Goal: Transaction & Acquisition: Book appointment/travel/reservation

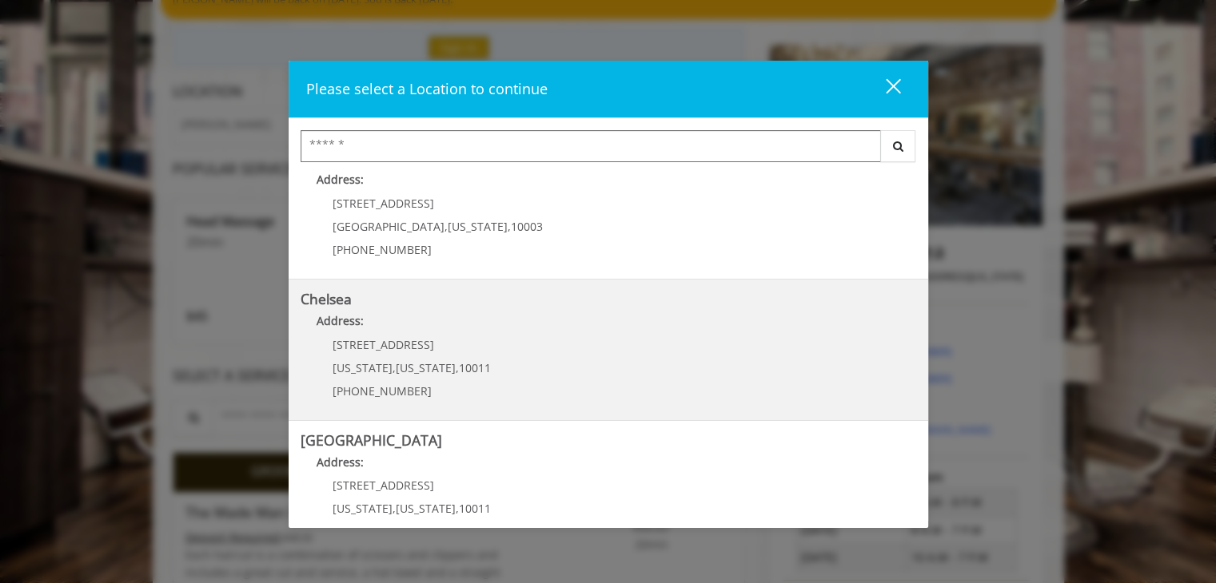
scroll to position [31, 0]
click at [489, 320] on p "Address:" at bounding box center [607, 326] width 615 height 26
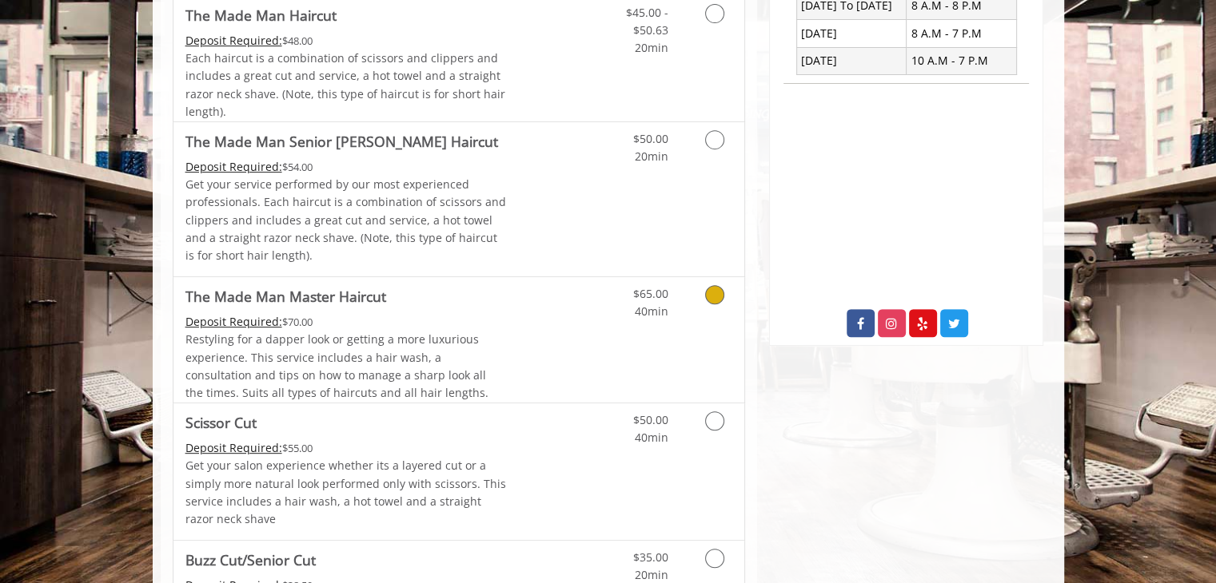
scroll to position [731, 0]
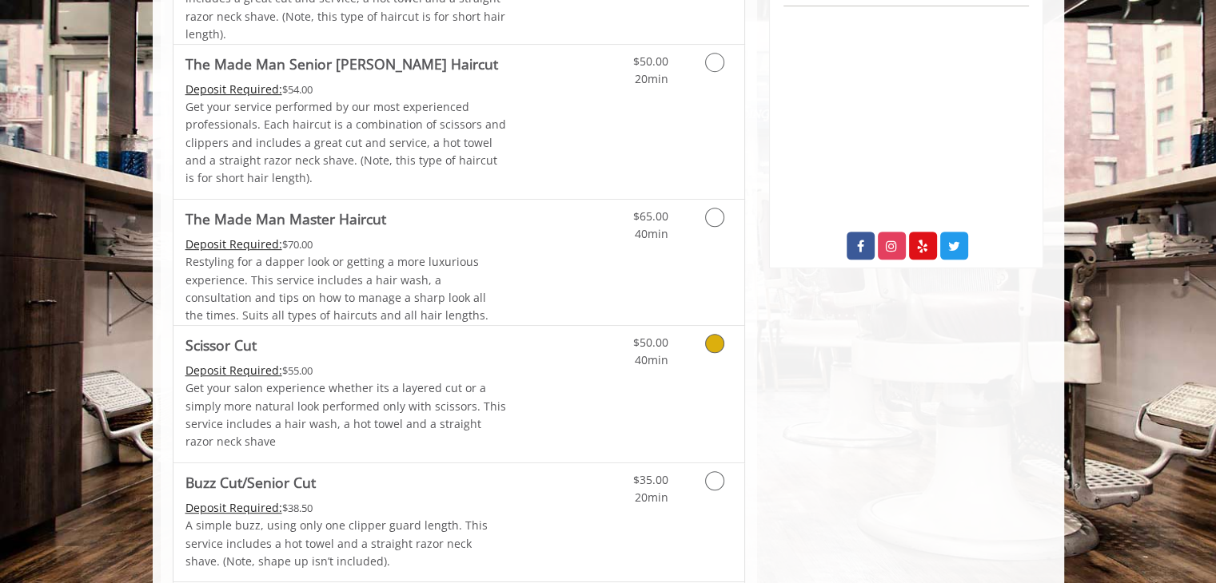
click at [615, 431] on div "$50.00 40min" at bounding box center [672, 394] width 143 height 137
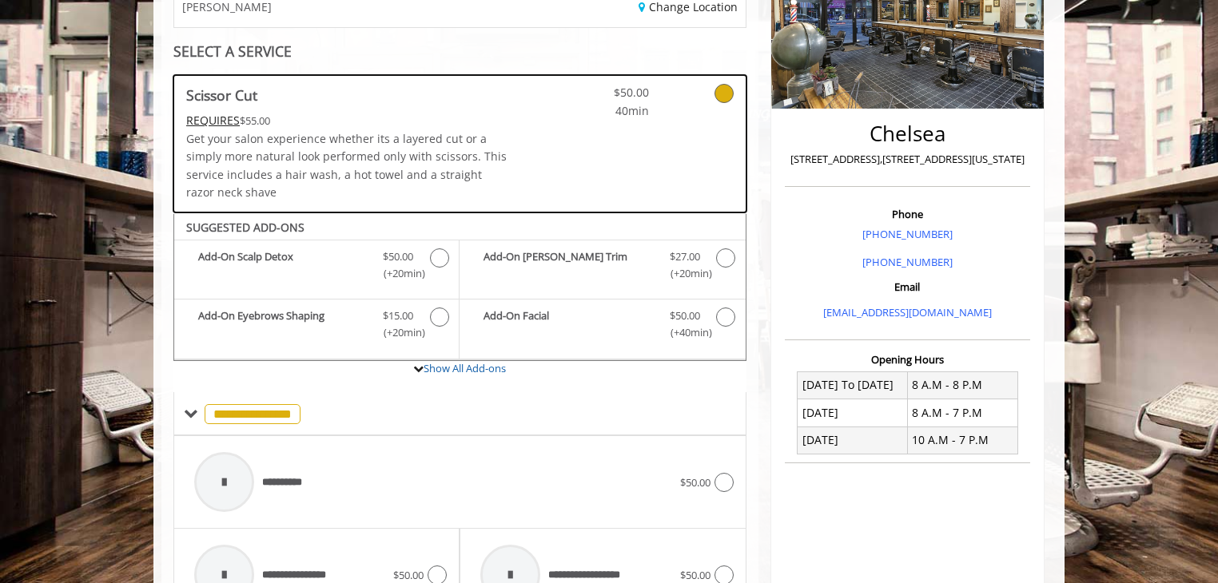
scroll to position [275, 0]
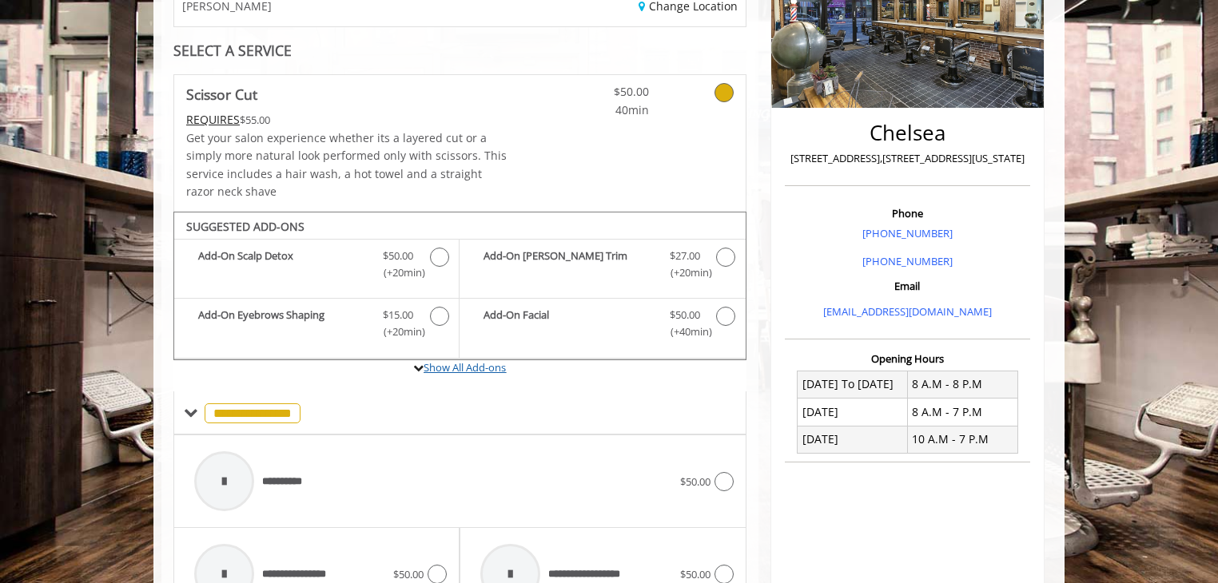
click at [442, 364] on link "Show All Add-ons" at bounding box center [465, 367] width 82 height 14
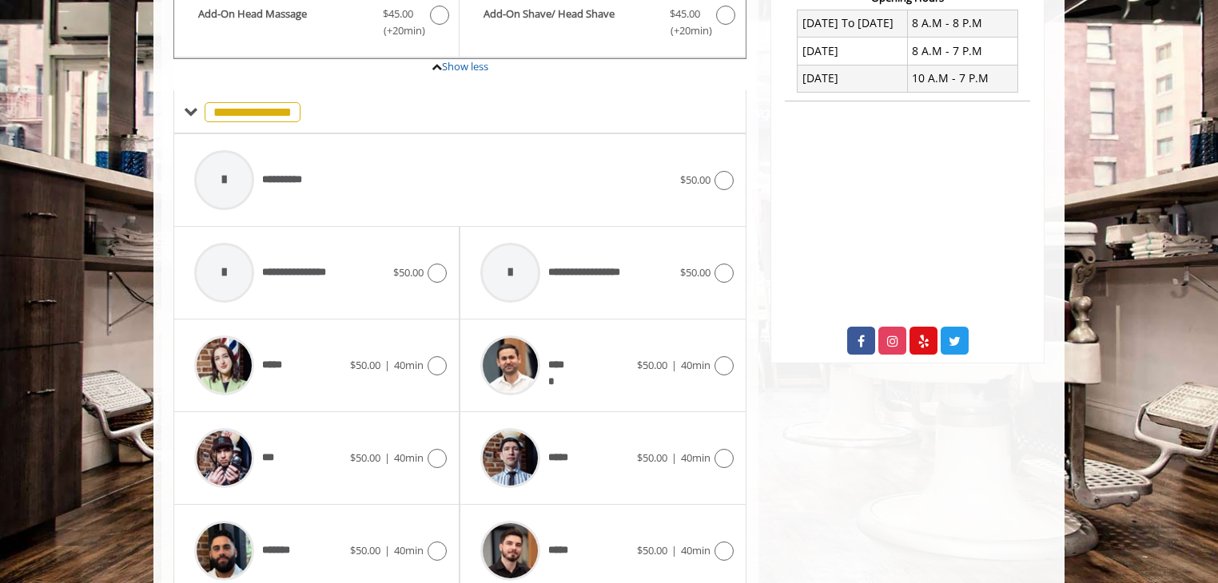
scroll to position [614, 0]
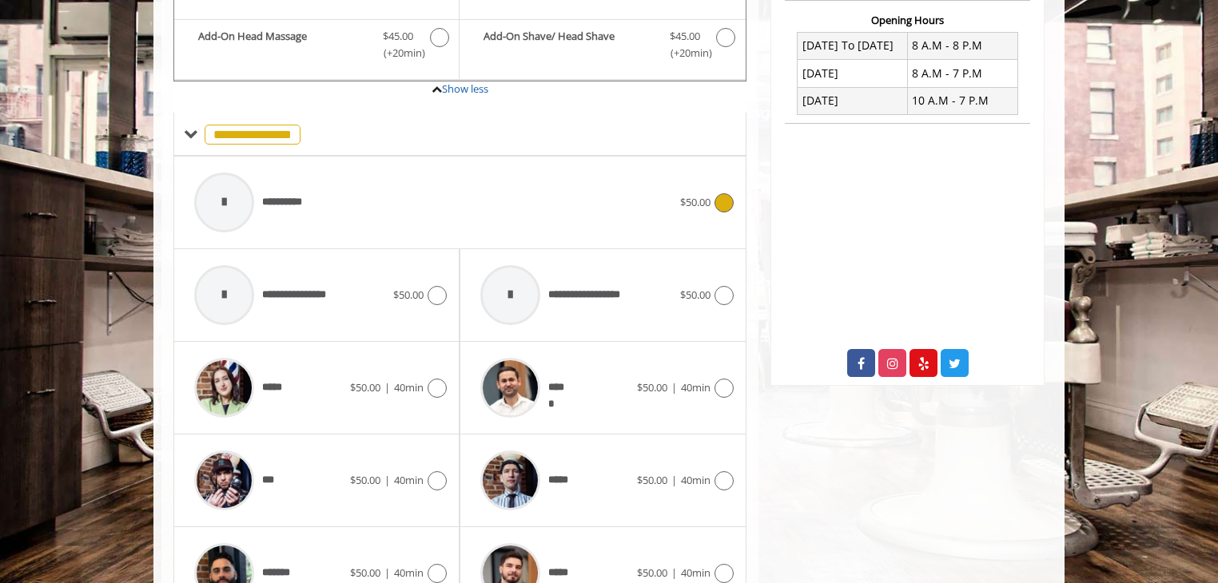
click at [553, 199] on div "**********" at bounding box center [433, 203] width 494 height 76
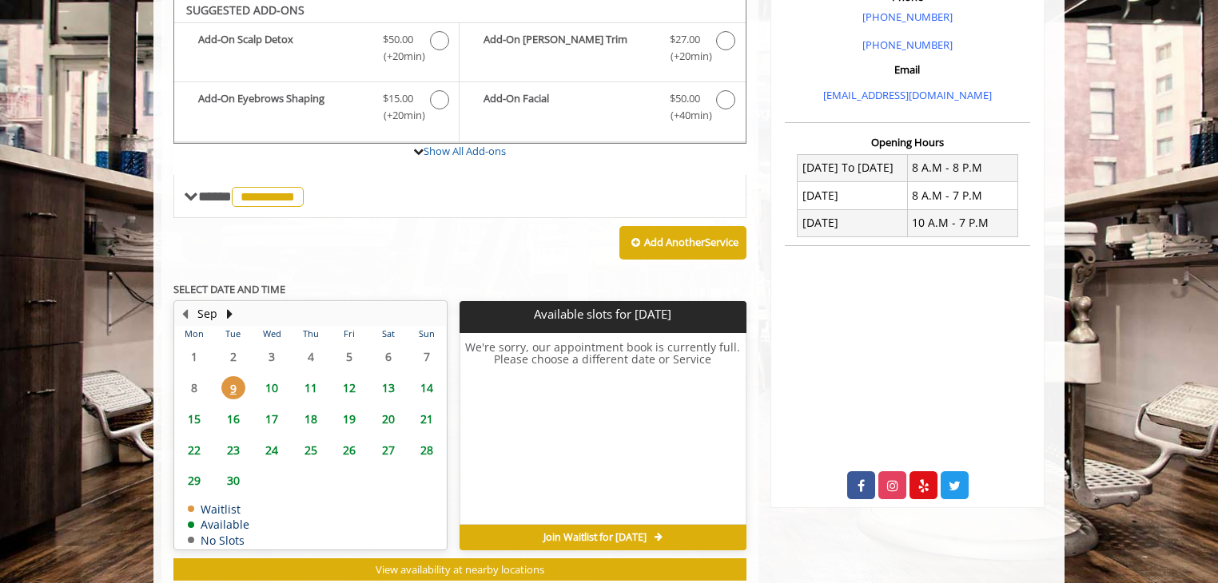
scroll to position [486, 0]
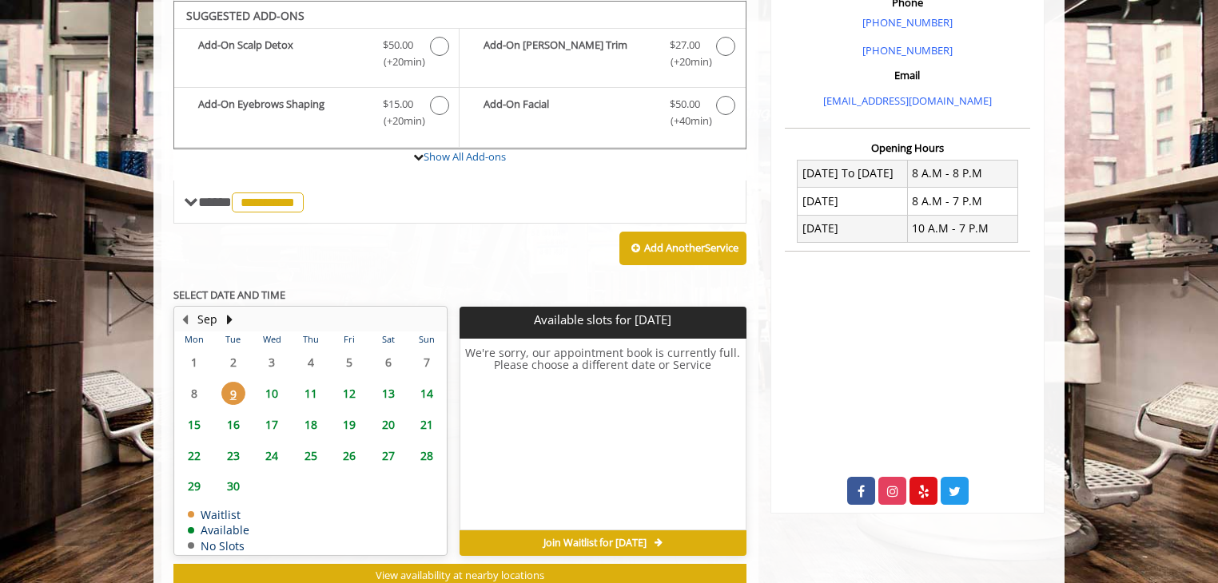
click at [278, 384] on span "10" at bounding box center [272, 393] width 24 height 23
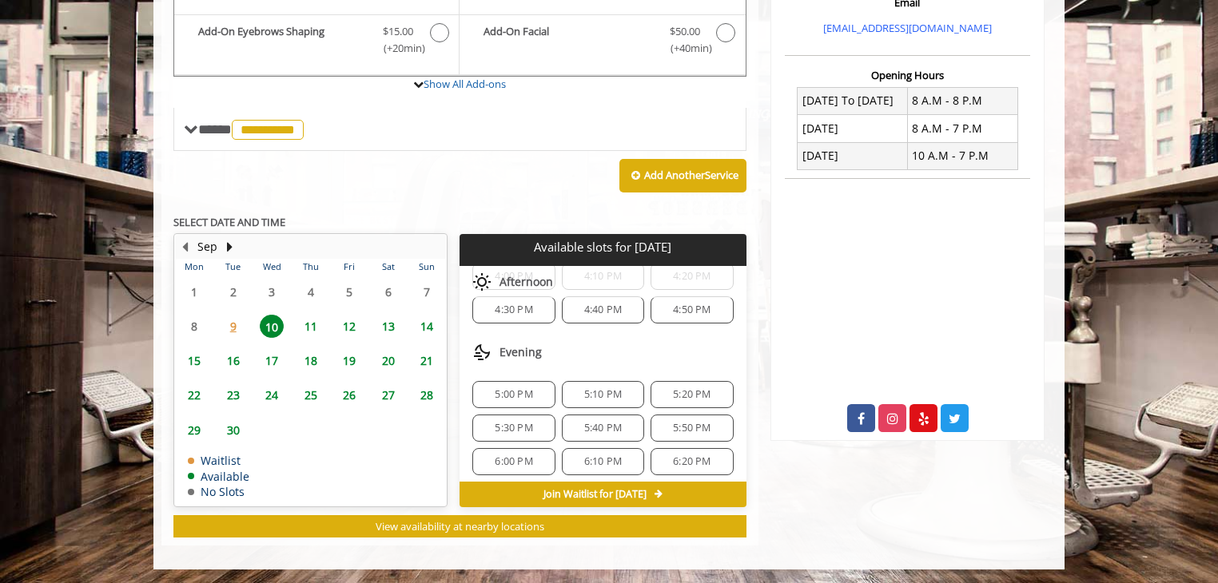
scroll to position [668, 0]
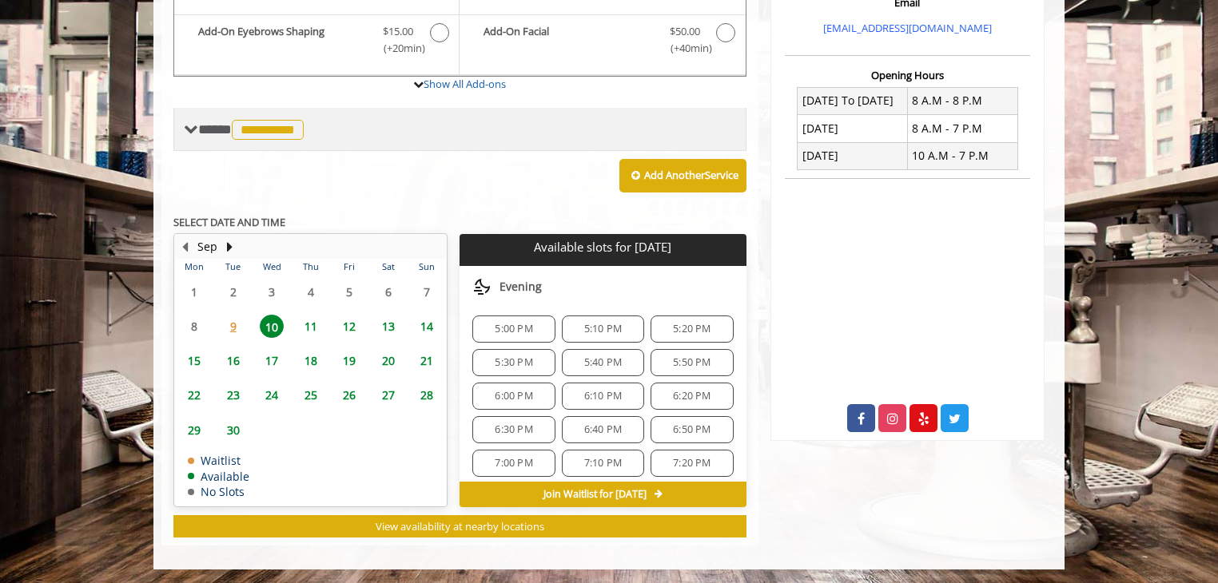
click at [221, 135] on span "**********" at bounding box center [252, 129] width 109 height 14
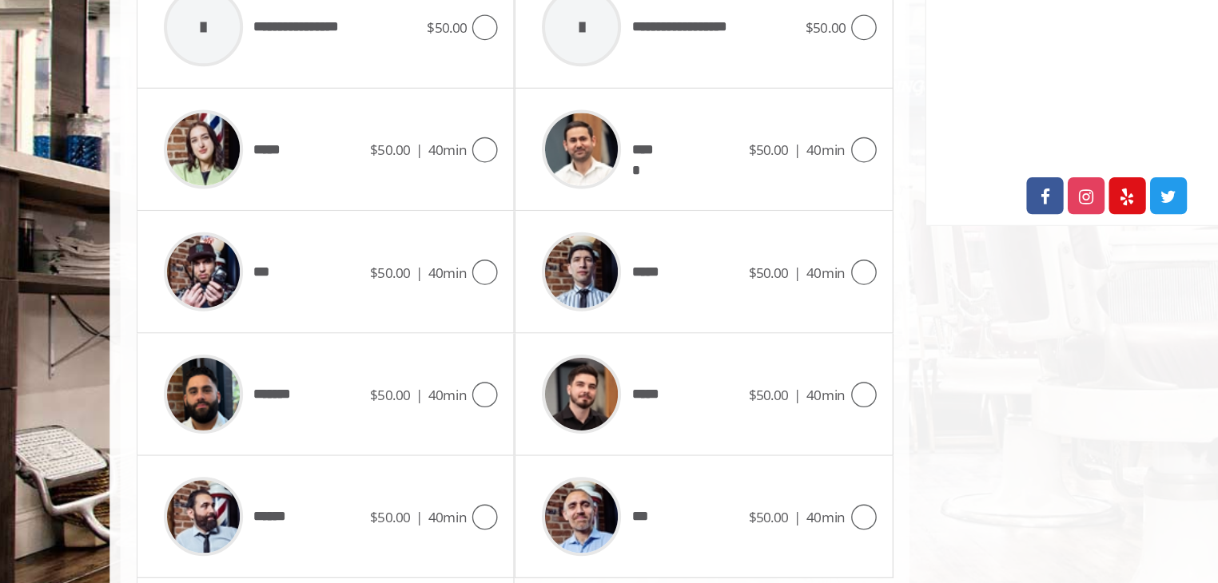
scroll to position [780, 0]
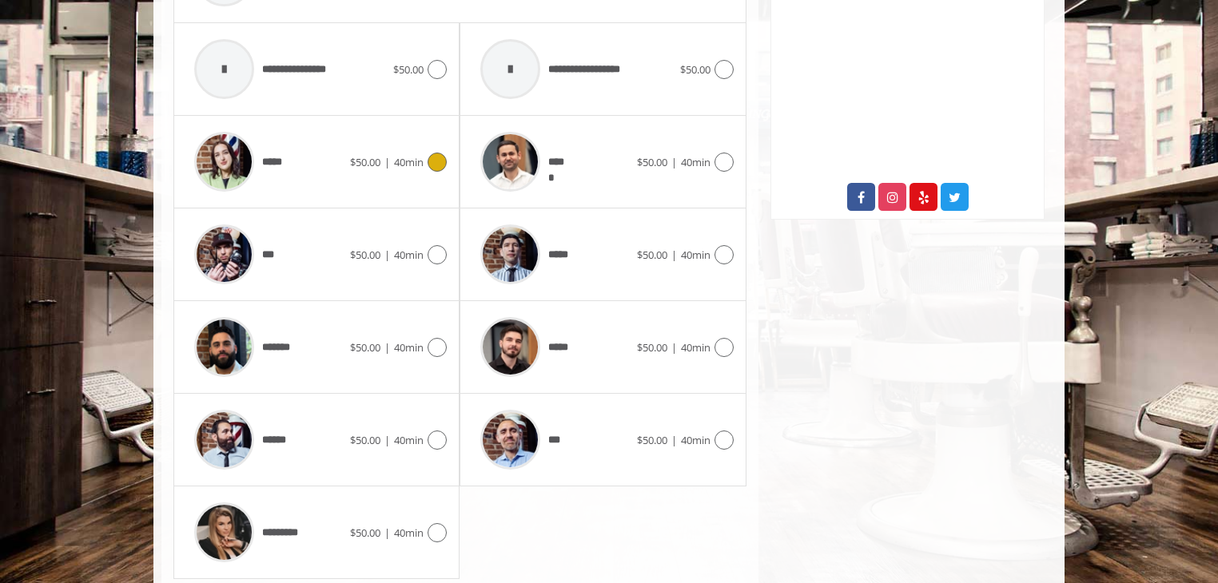
click at [381, 157] on span "$50.00 | 40min" at bounding box center [387, 162] width 74 height 17
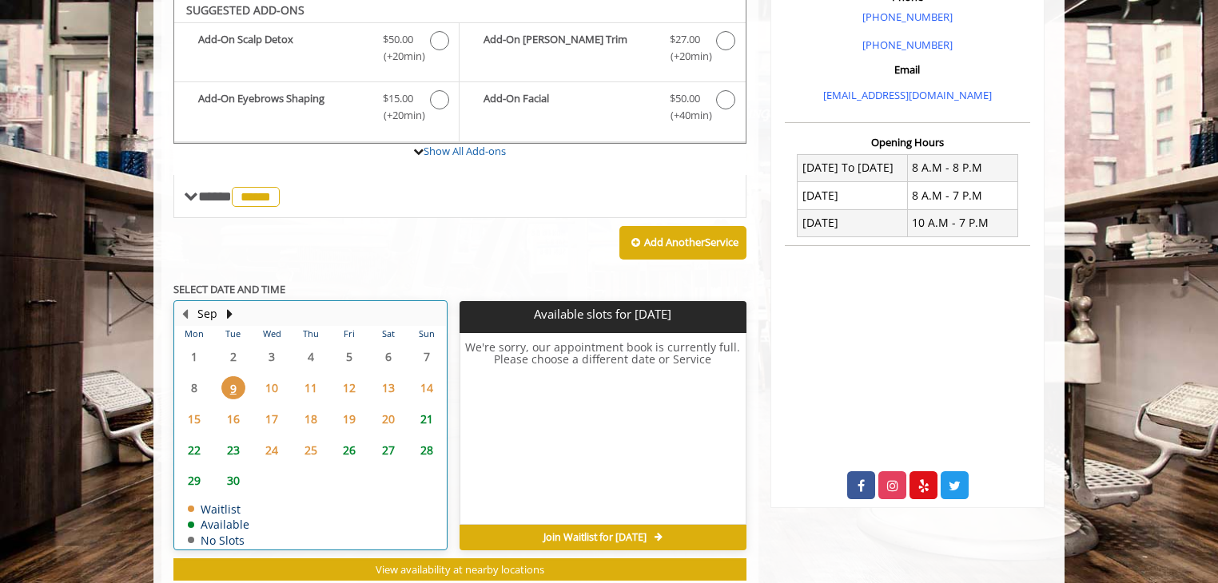
scroll to position [486, 0]
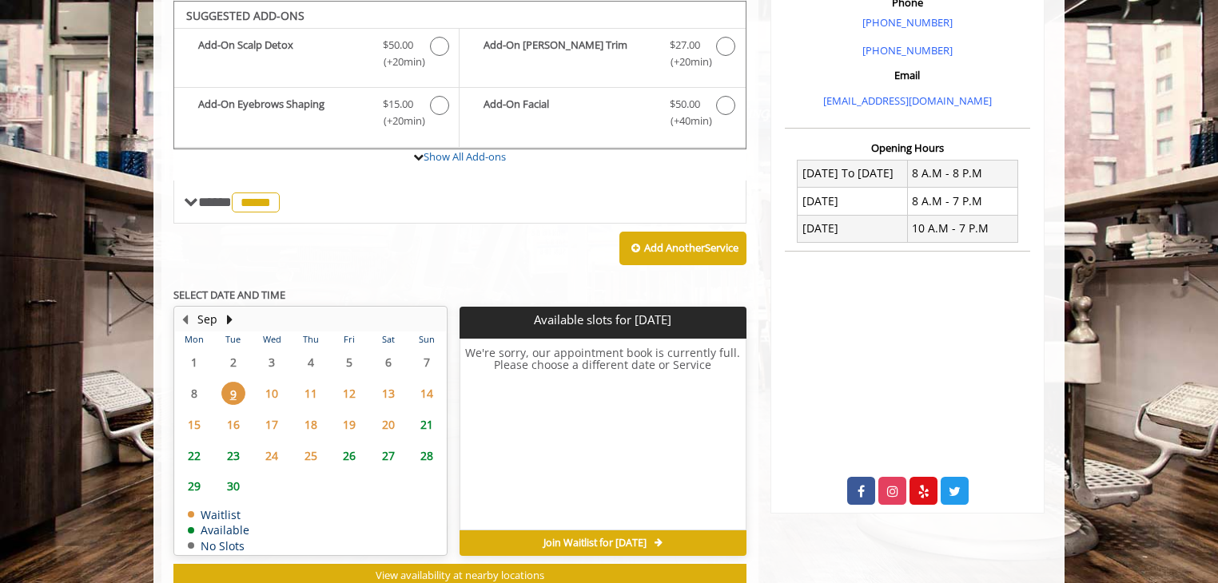
click at [270, 383] on span "10" at bounding box center [272, 393] width 24 height 23
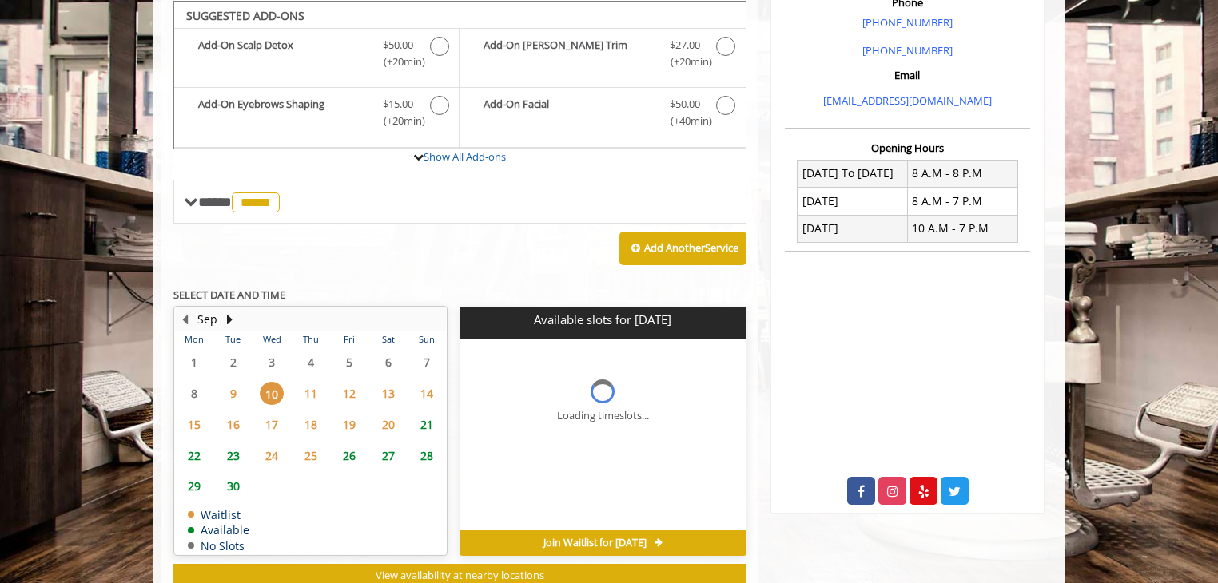
scroll to position [534, 0]
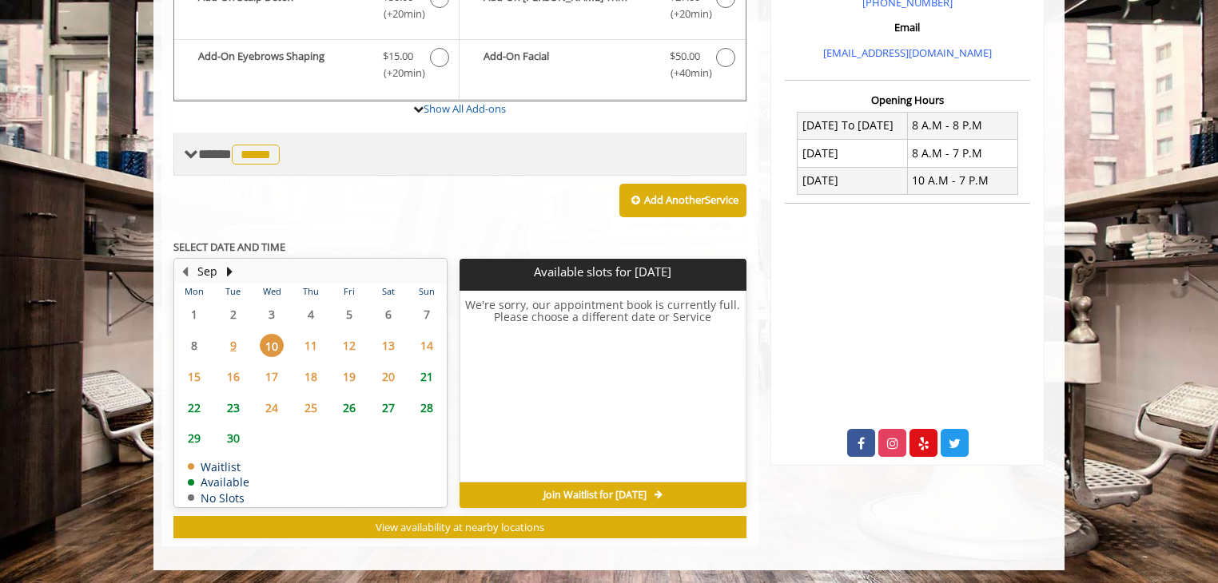
click at [212, 151] on span "**** ***** ********" at bounding box center [241, 154] width 86 height 14
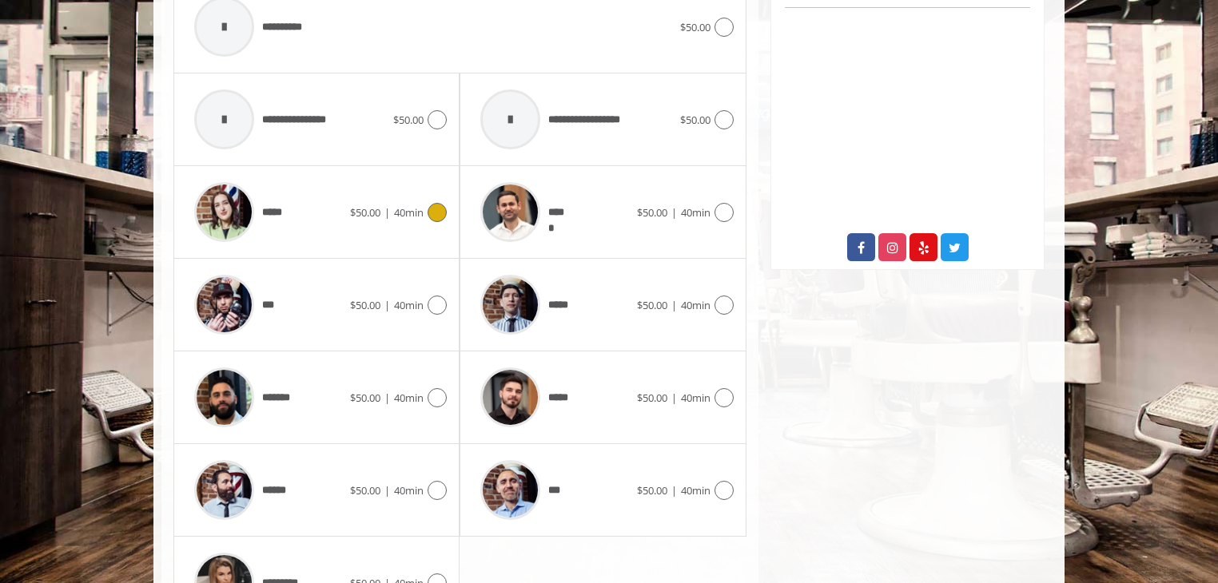
scroll to position [800, 0]
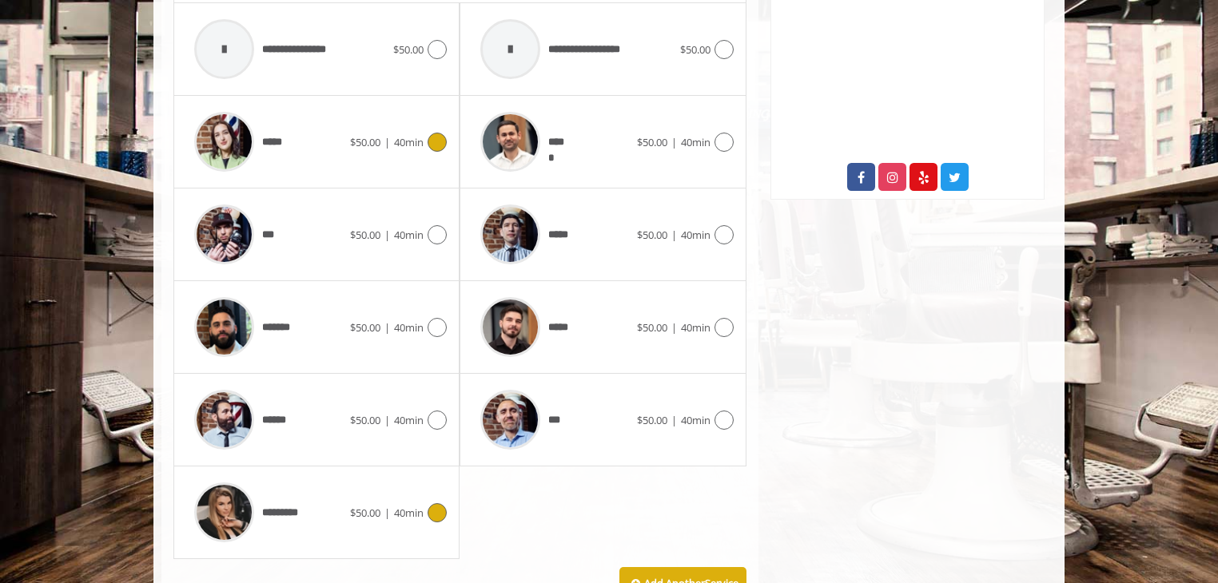
click at [350, 506] on span "$50.00" at bounding box center [365, 513] width 30 height 14
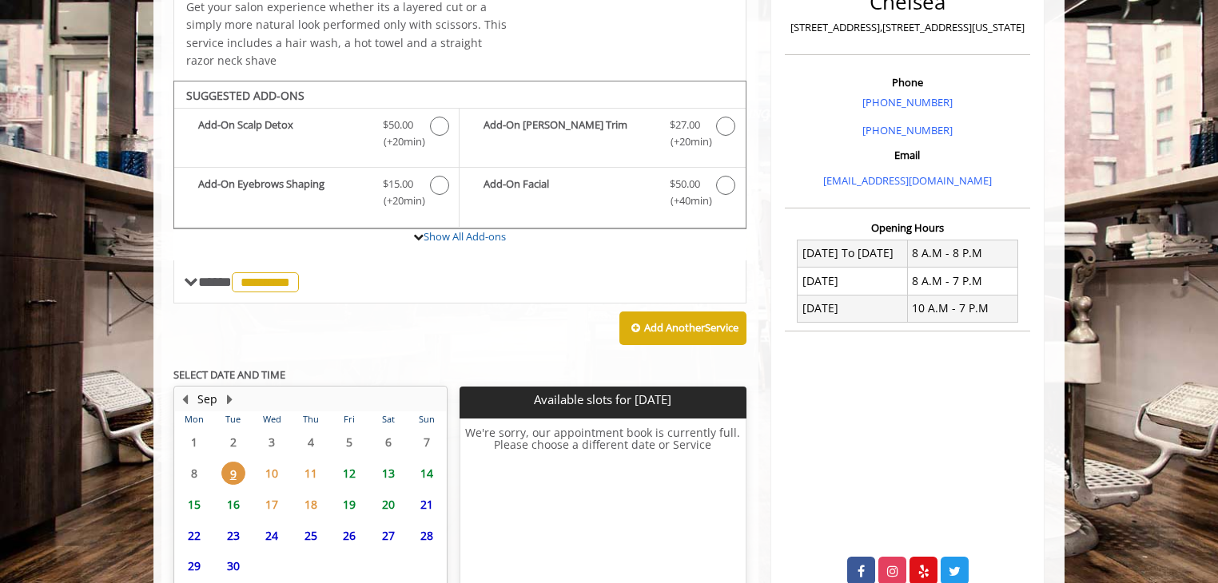
scroll to position [408, 0]
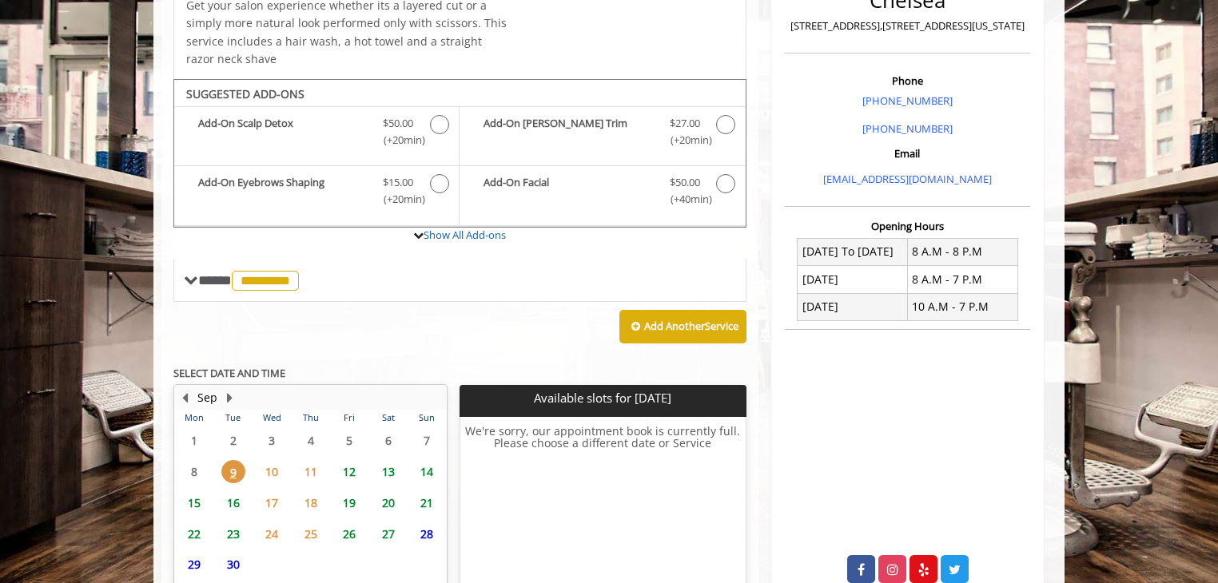
click at [273, 470] on span "10" at bounding box center [272, 471] width 24 height 23
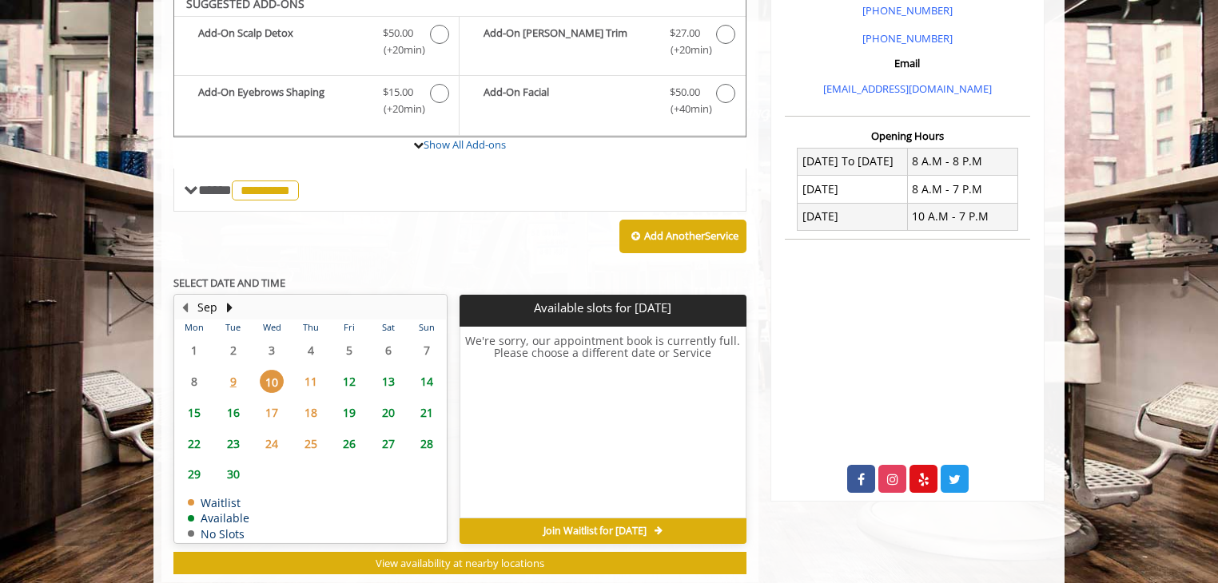
scroll to position [486, 0]
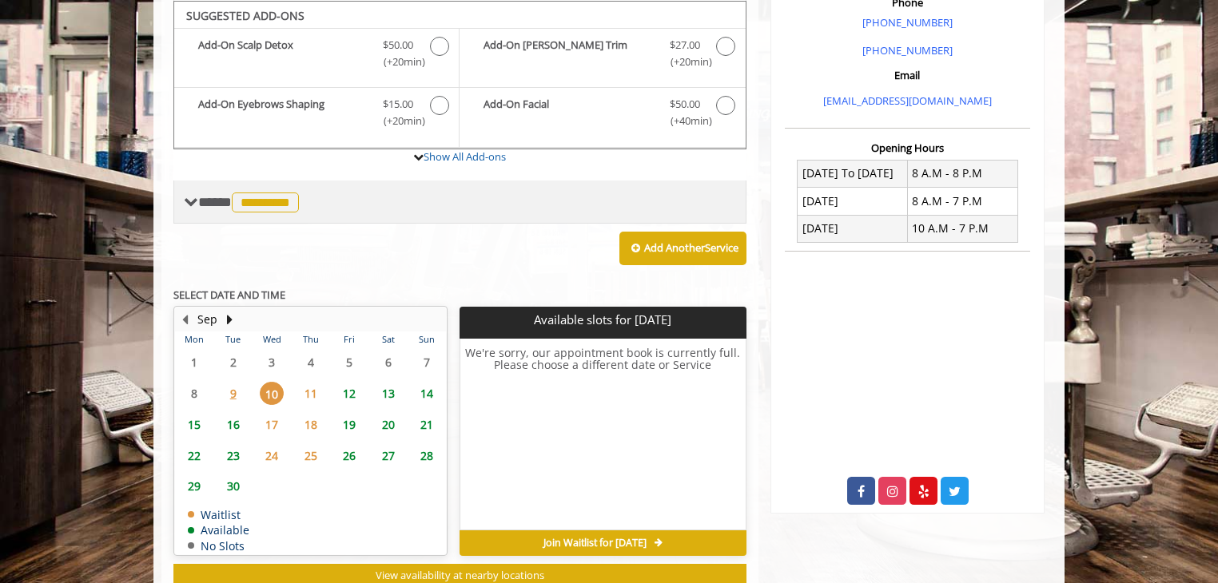
click at [272, 194] on span "*********" at bounding box center [265, 203] width 67 height 20
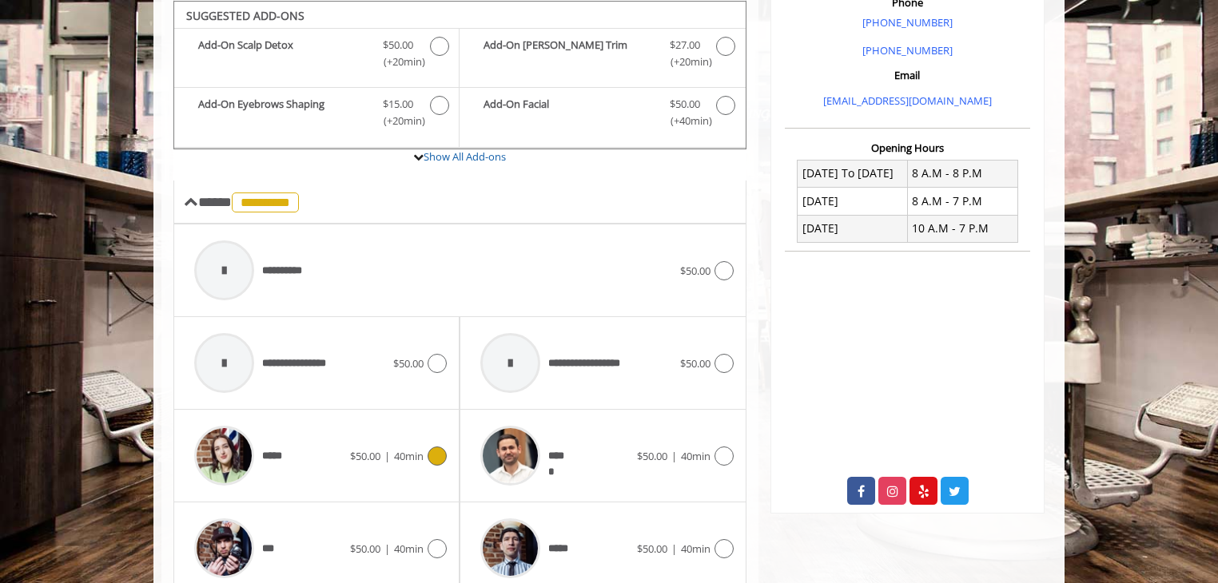
click at [272, 434] on span "*****" at bounding box center [238, 456] width 104 height 76
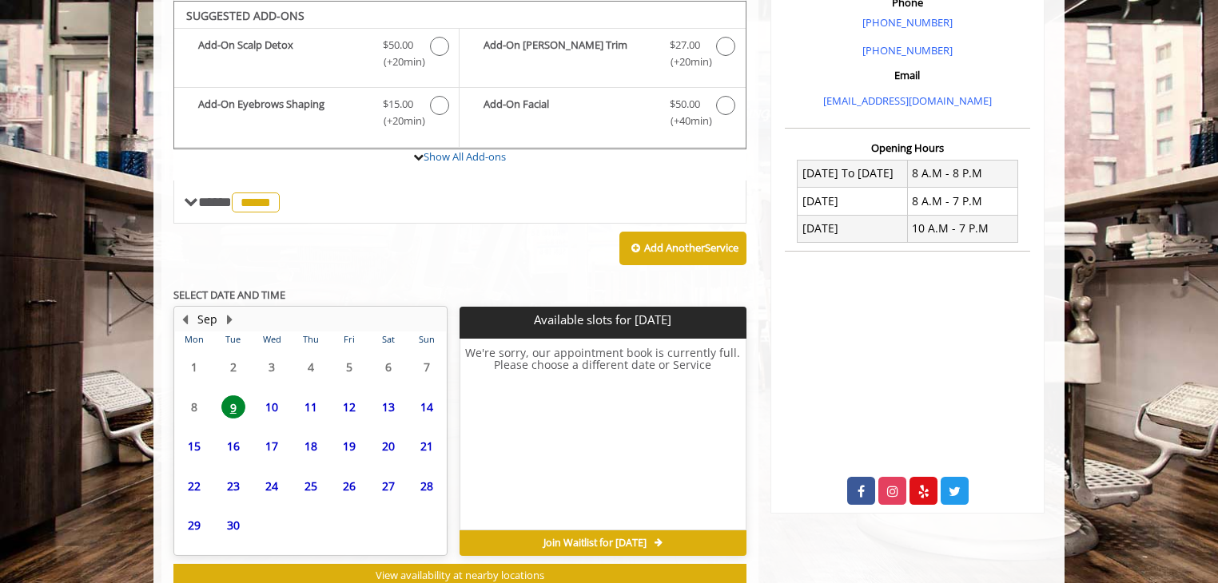
click at [543, 544] on span "Join Waitlist for Tue, Sep 09 2025" at bounding box center [594, 543] width 103 height 13
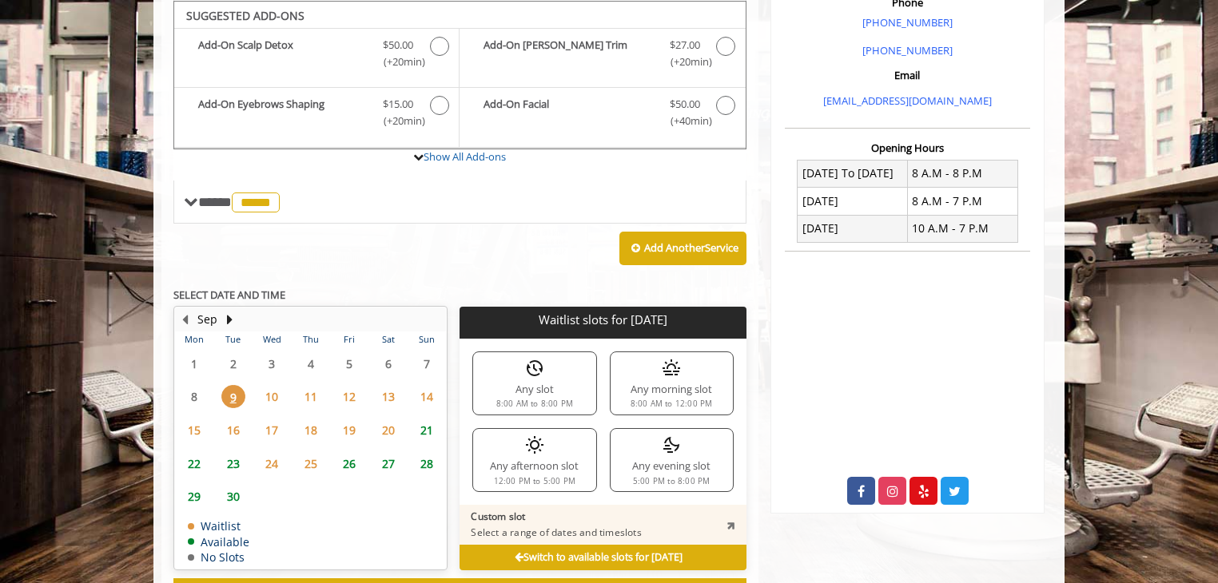
click at [674, 444] on img at bounding box center [671, 445] width 19 height 19
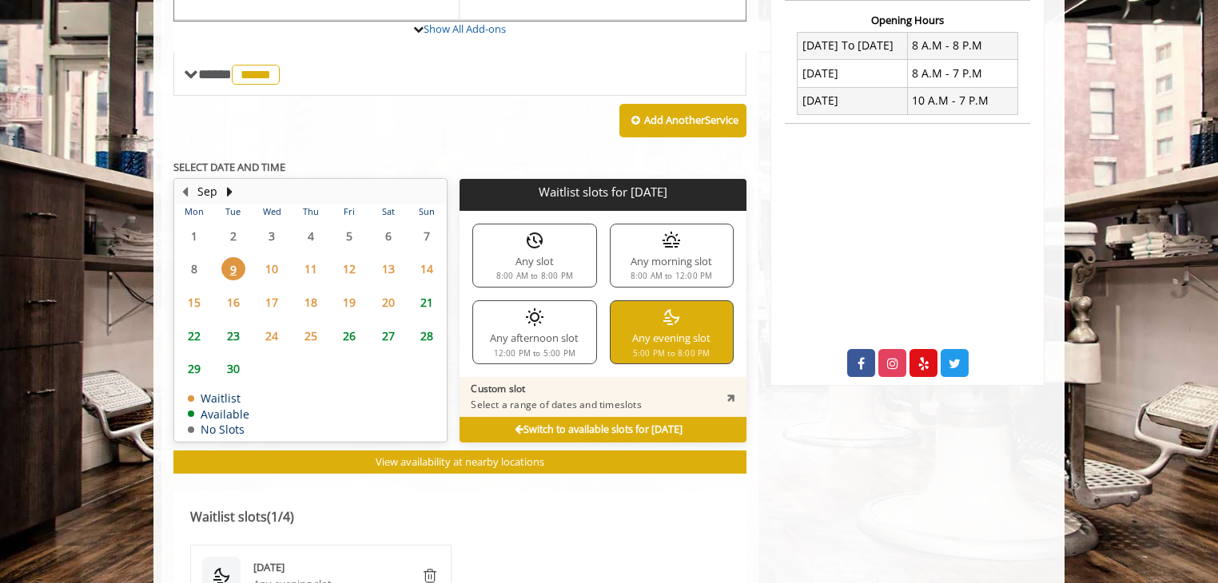
scroll to position [620, 0]
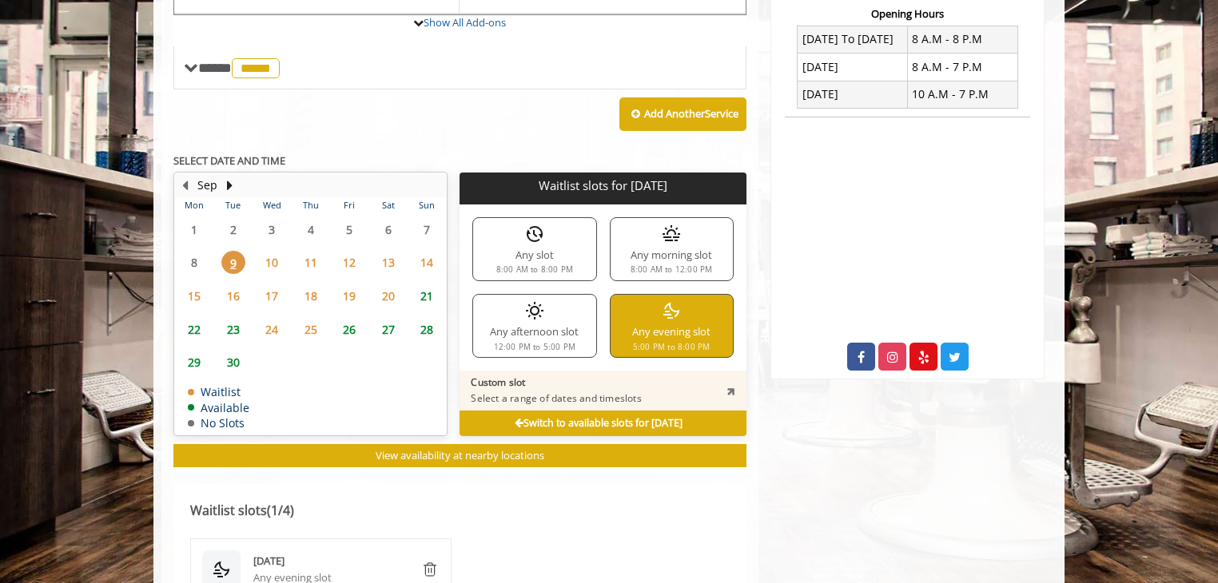
click at [269, 253] on span "10" at bounding box center [272, 262] width 24 height 23
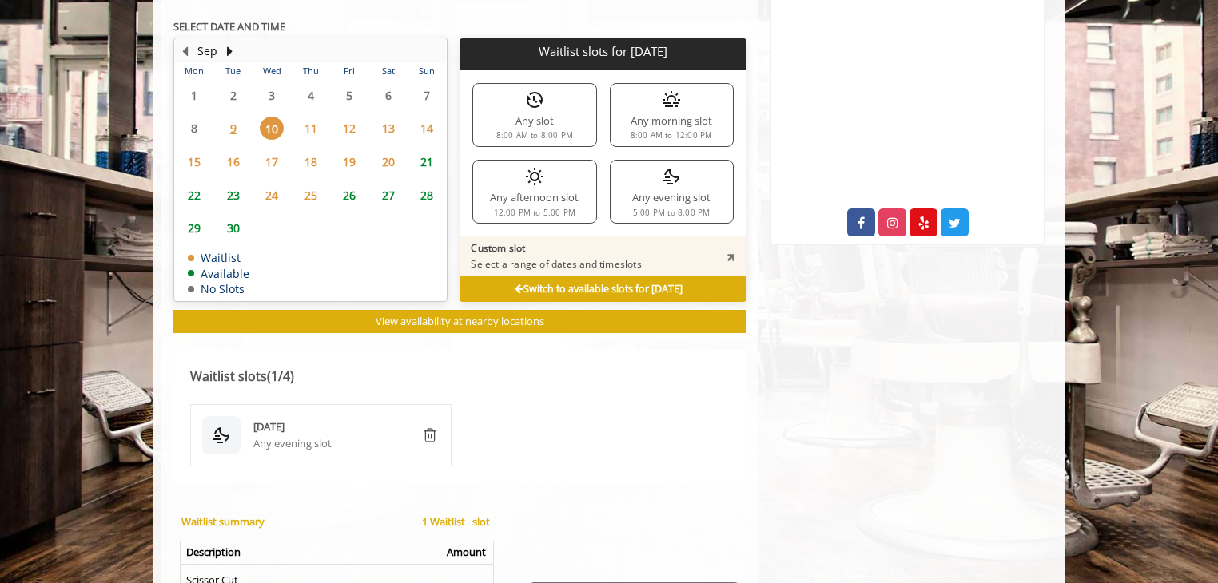
scroll to position [796, 0]
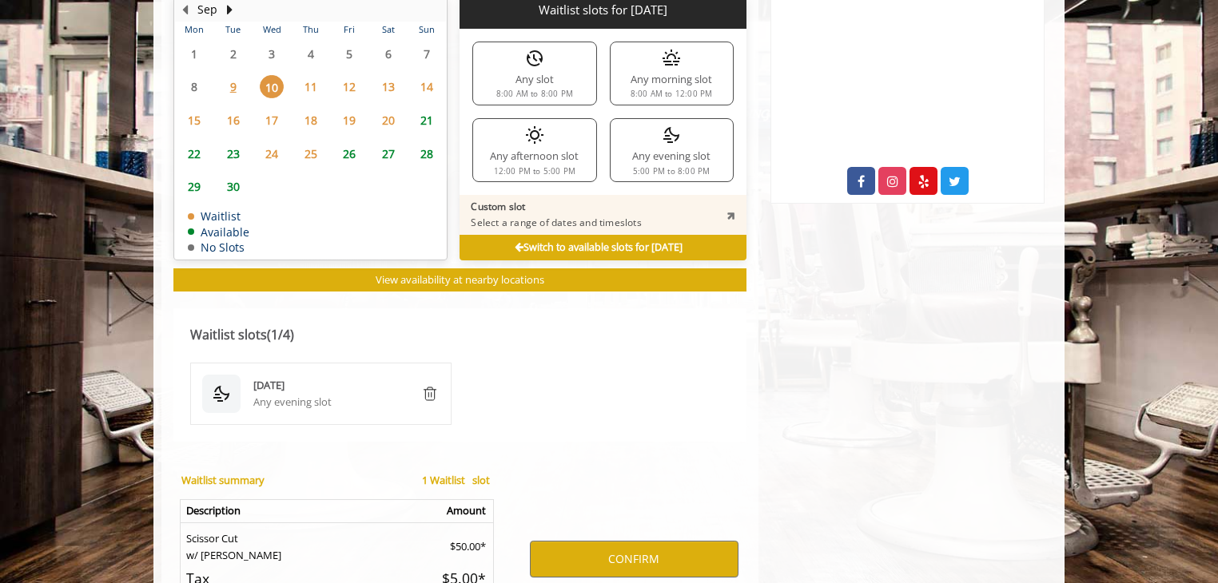
click at [686, 136] on div "Any evening slot 5:00 PM to 8:00 PM" at bounding box center [672, 150] width 124 height 64
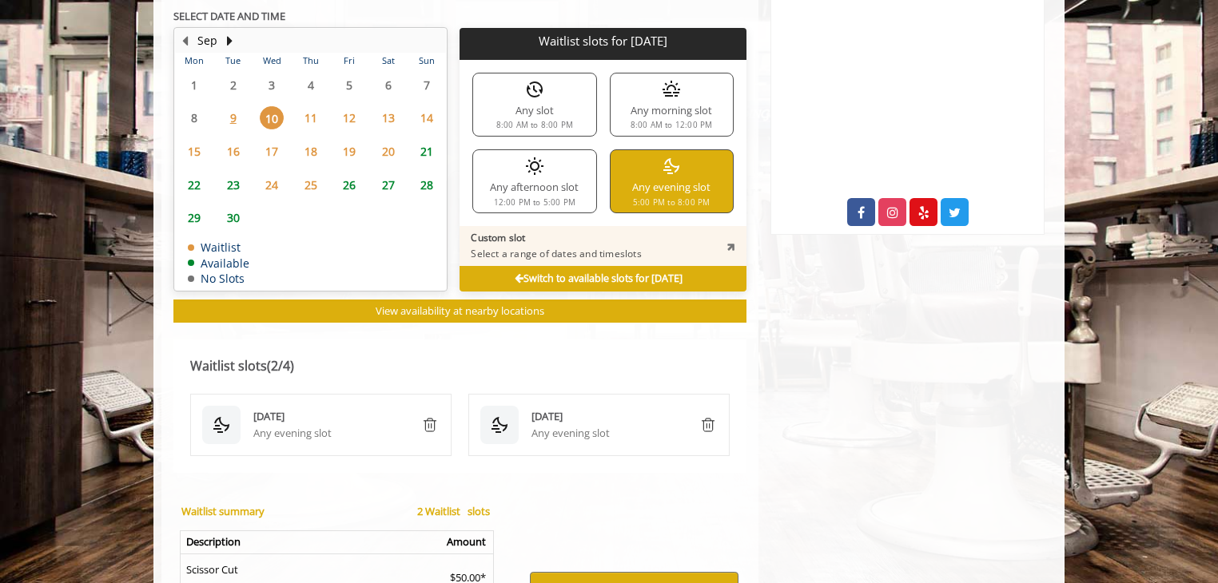
scroll to position [762, 0]
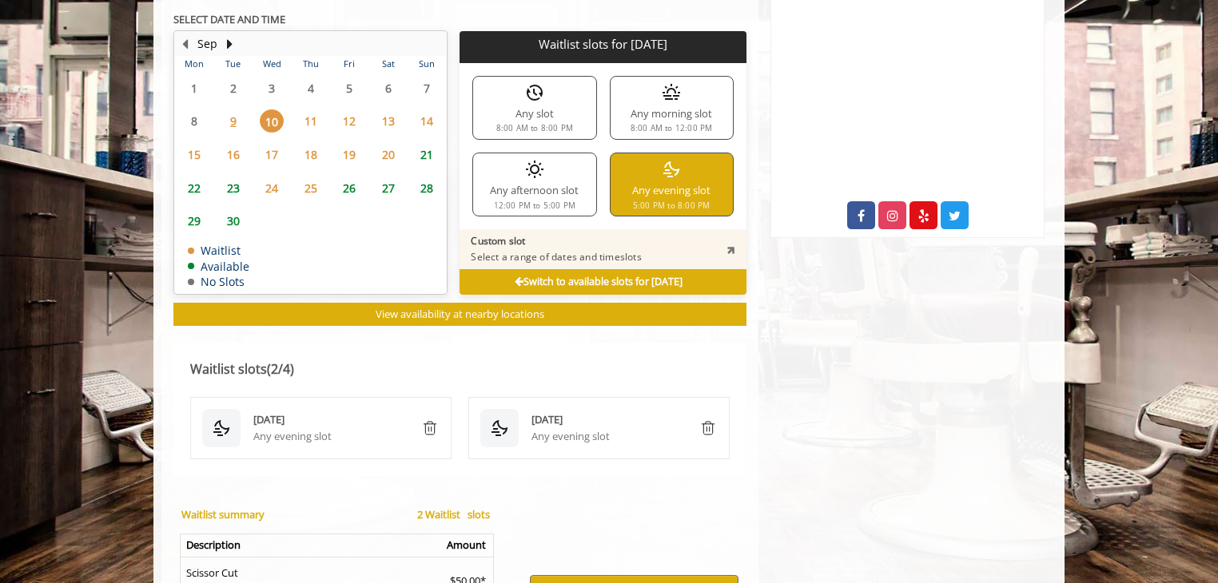
click at [679, 191] on div "Any evening slot 5:00 PM to 8:00 PM" at bounding box center [672, 185] width 124 height 64
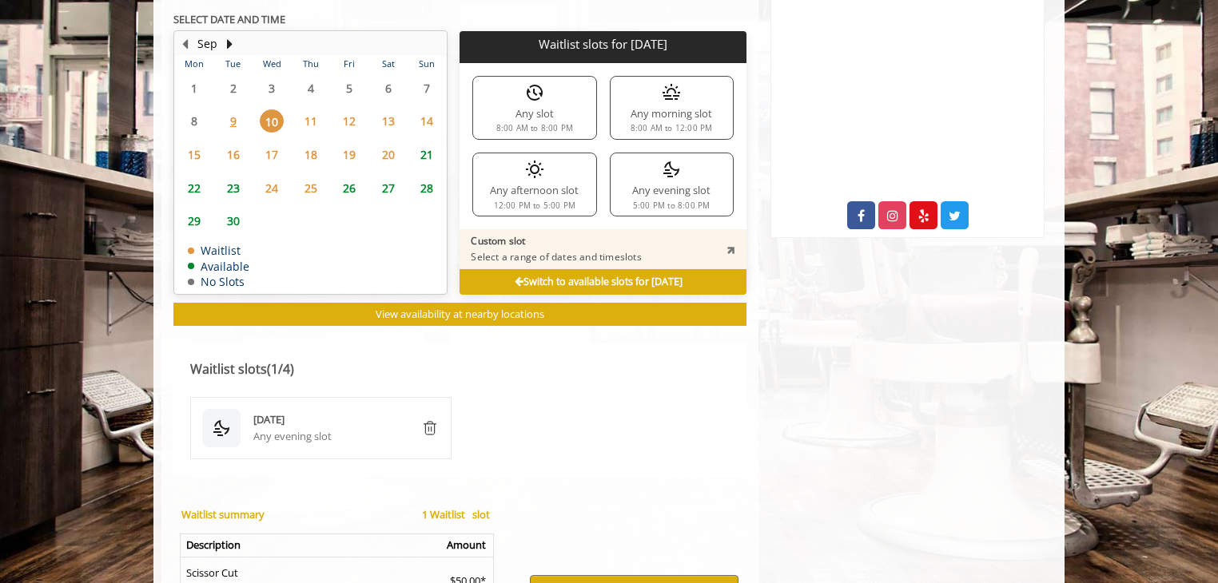
click at [679, 191] on div "Any evening slot 5:00 PM to 8:00 PM" at bounding box center [672, 185] width 124 height 64
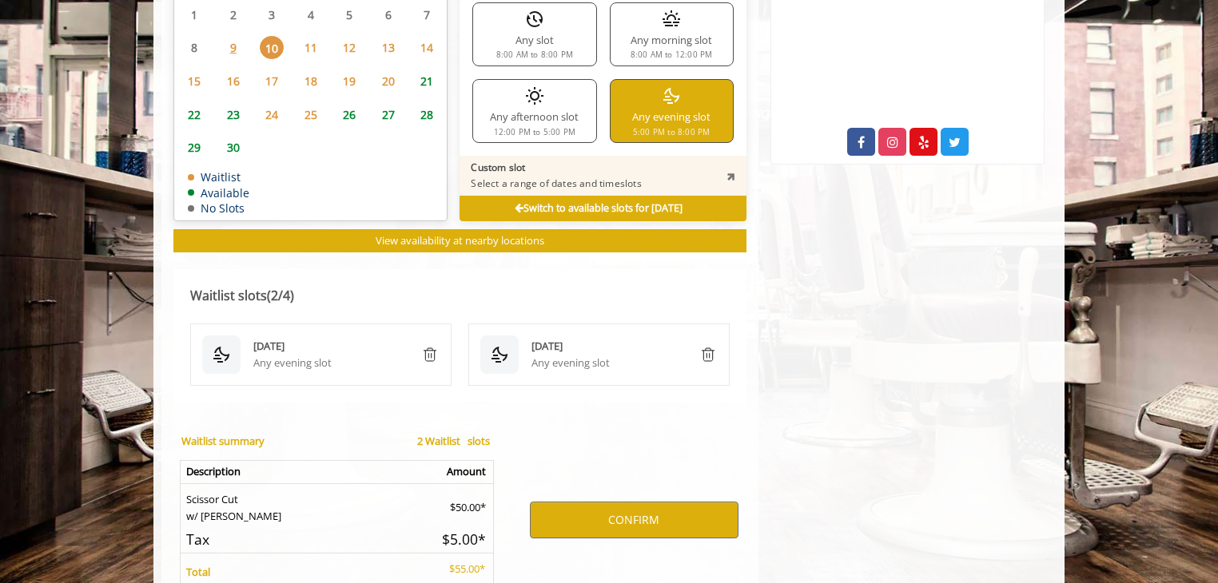
scroll to position [924, 0]
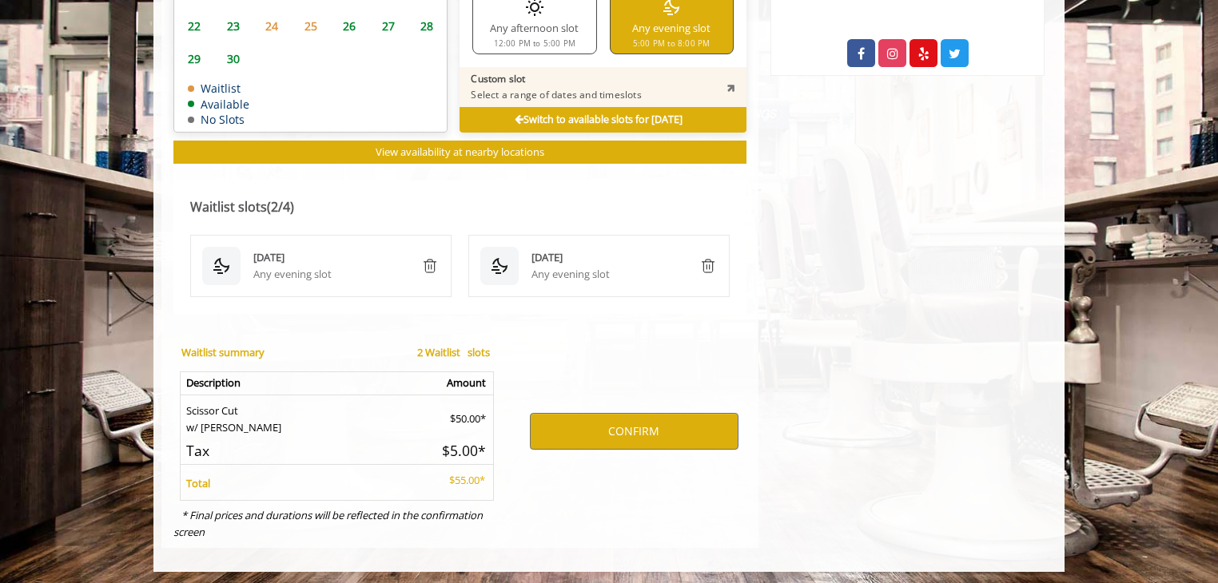
click at [431, 259] on img "remove" at bounding box center [429, 266] width 19 height 19
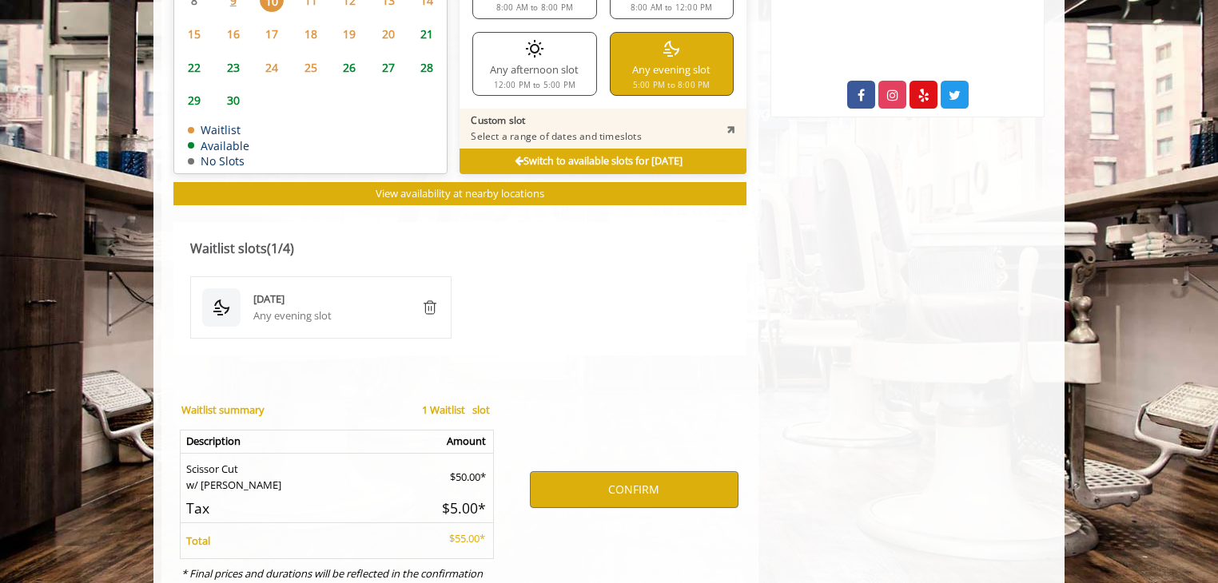
scroll to position [941, 0]
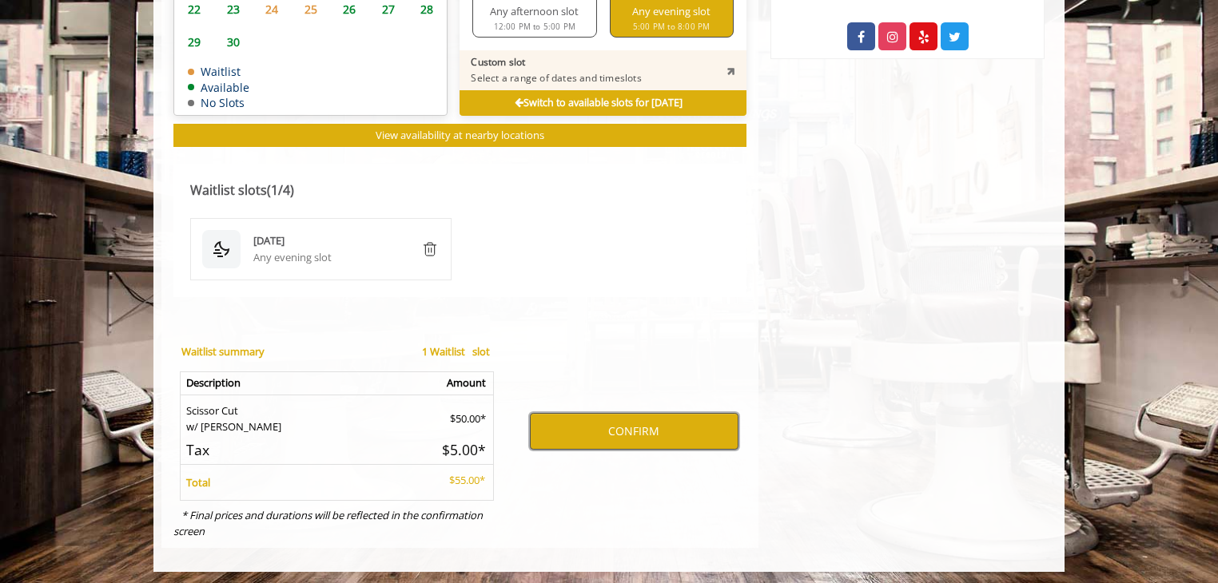
click at [577, 432] on button "CONFIRM" at bounding box center [634, 431] width 209 height 37
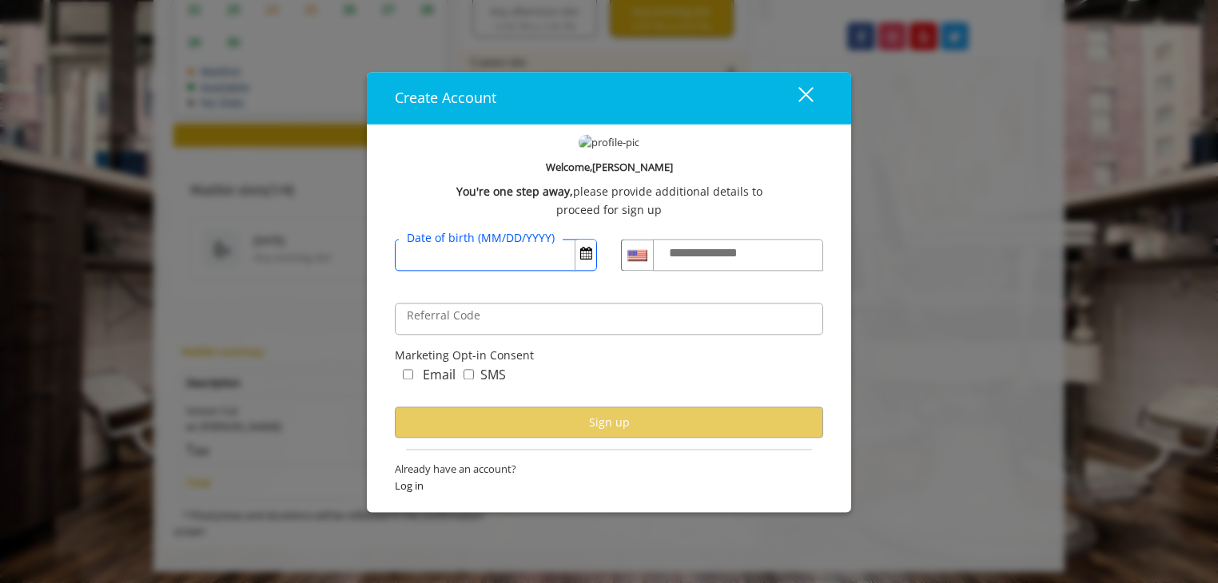
click at [533, 258] on input "Date of birth (MM/DD/YYYY)" at bounding box center [496, 256] width 202 height 32
type input "**********"
click at [686, 253] on label "**********" at bounding box center [718, 254] width 115 height 21
click at [686, 253] on input "**********" at bounding box center [738, 256] width 170 height 32
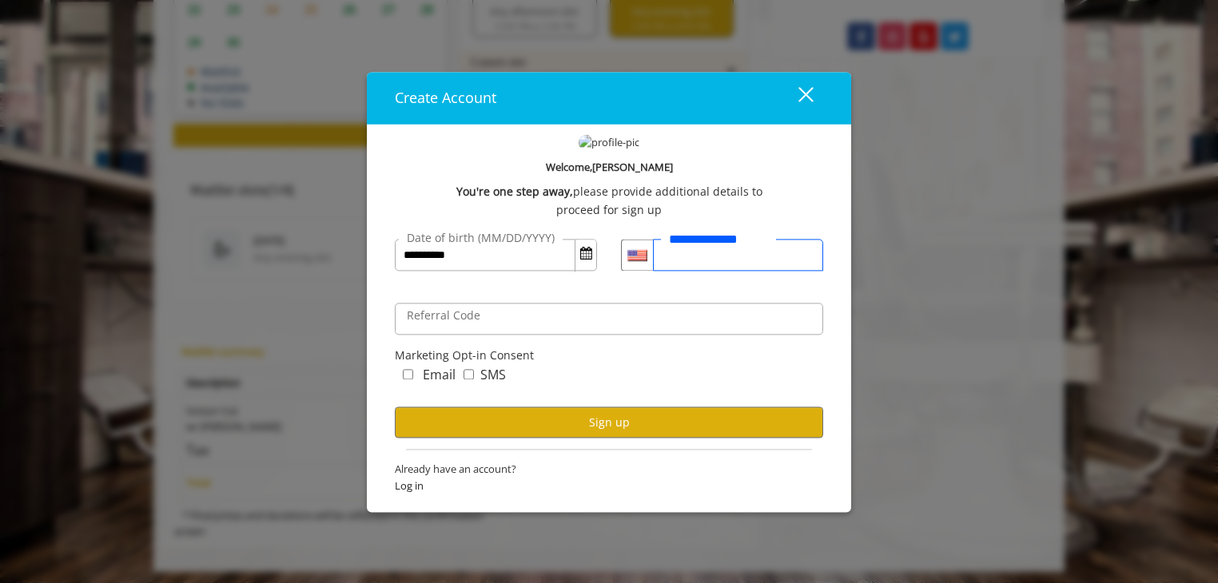
type input "**********"
click at [460, 380] on div "SMS" at bounding box center [481, 378] width 50 height 26
click at [439, 372] on label "Email" at bounding box center [439, 375] width 33 height 21
click at [423, 372] on label "Email" at bounding box center [439, 375] width 33 height 21
click at [428, 418] on button "Sign up" at bounding box center [609, 423] width 428 height 31
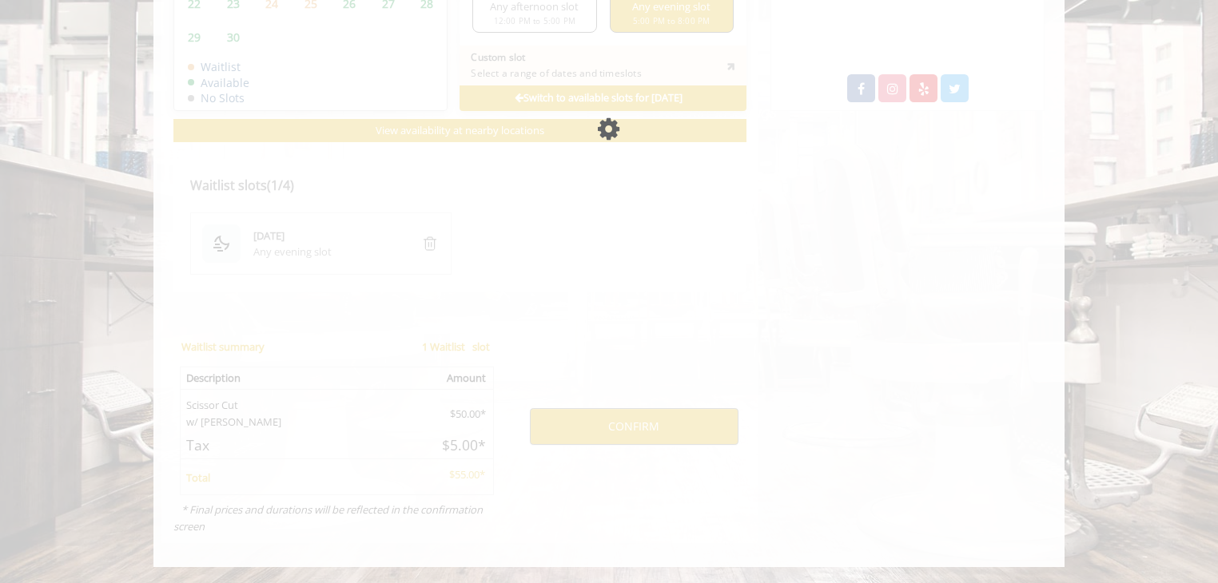
scroll to position [884, 0]
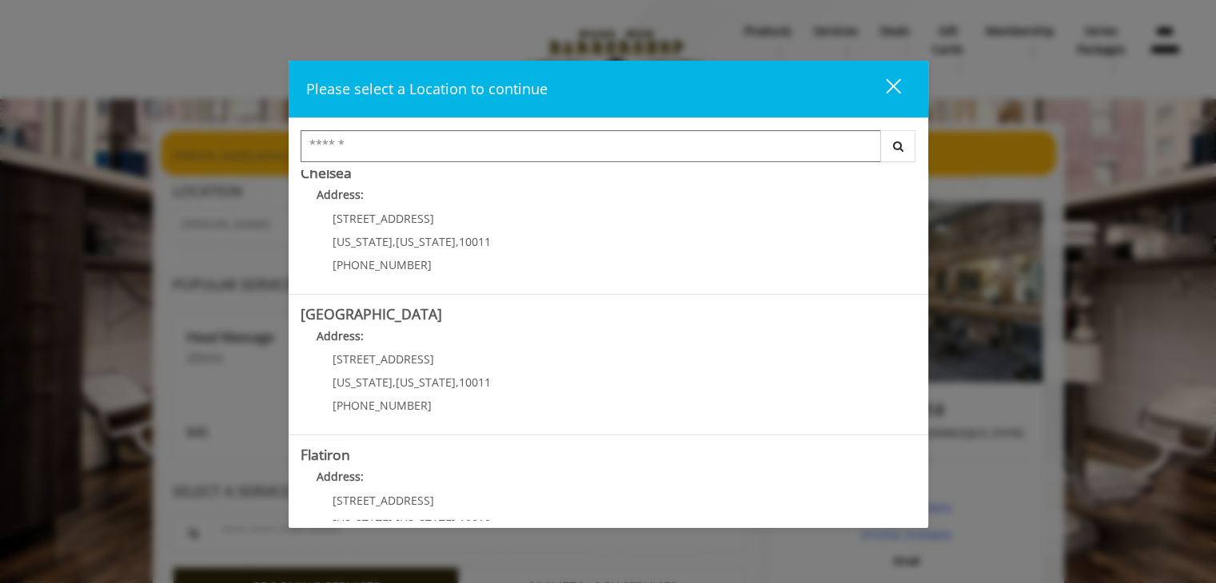
scroll to position [162, 0]
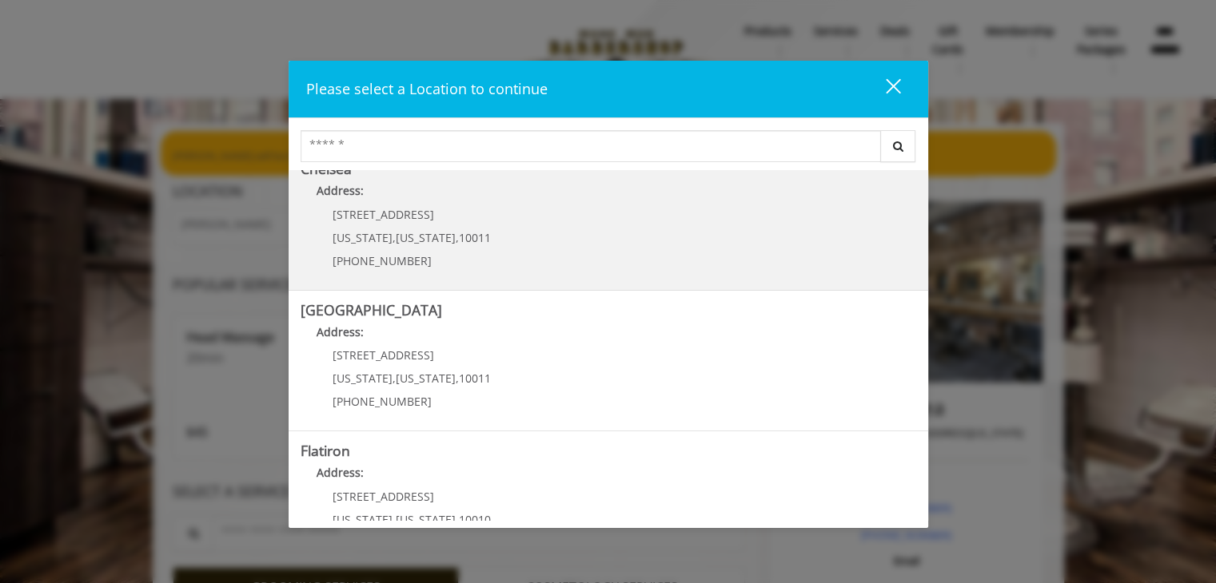
click at [448, 256] on p "[PHONE_NUMBER]" at bounding box center [411, 261] width 158 height 12
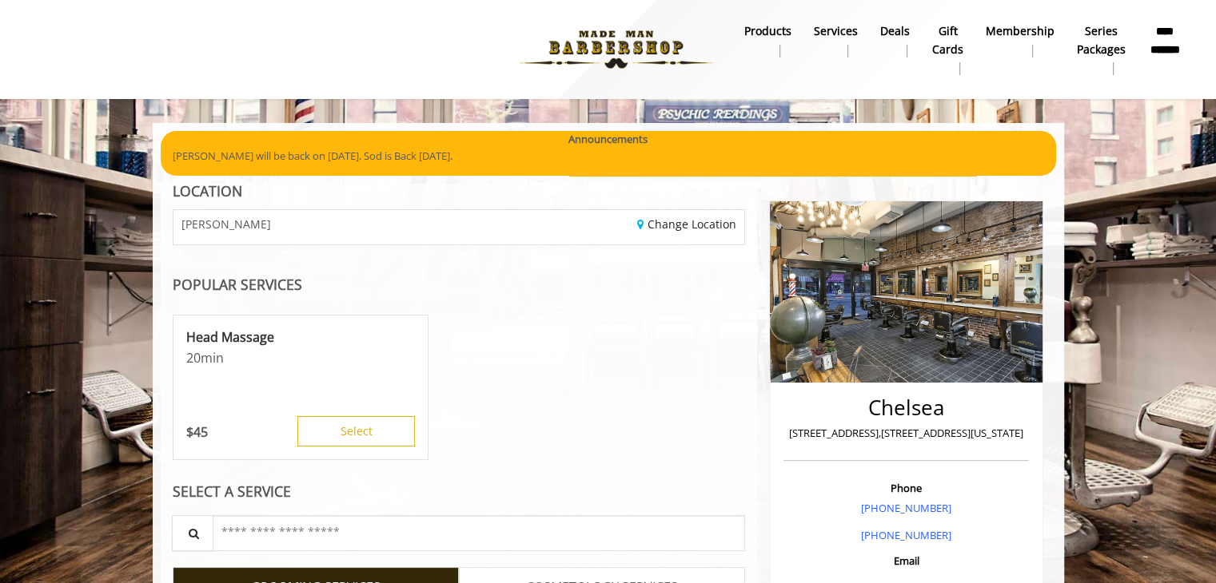
scroll to position [269, 0]
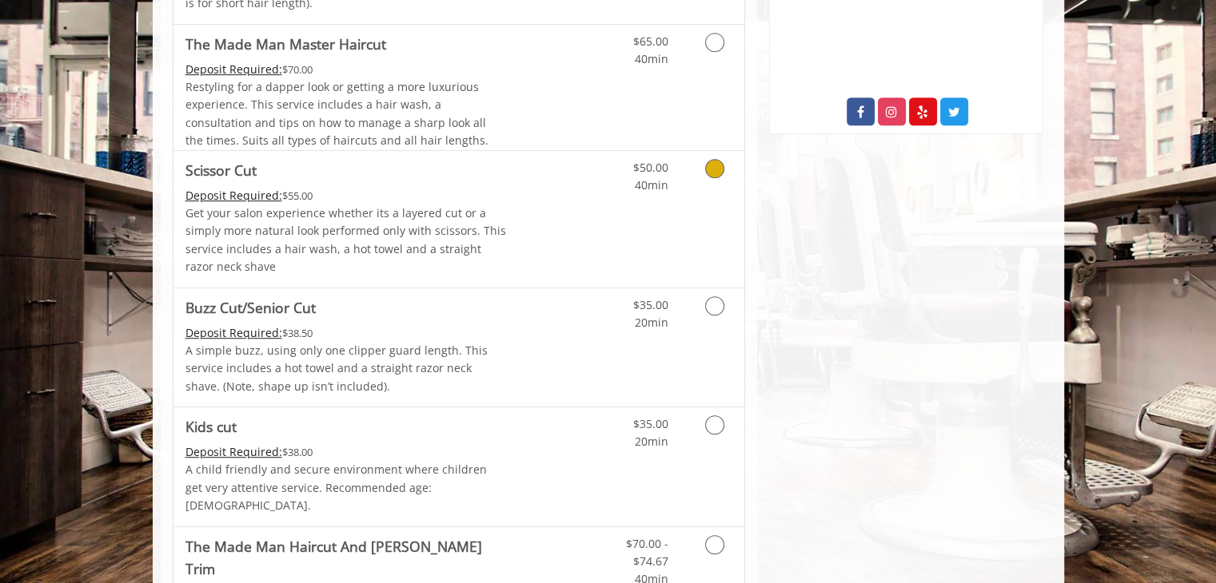
click at [459, 188] on div "Deposit Required: $55.00" at bounding box center [345, 196] width 321 height 18
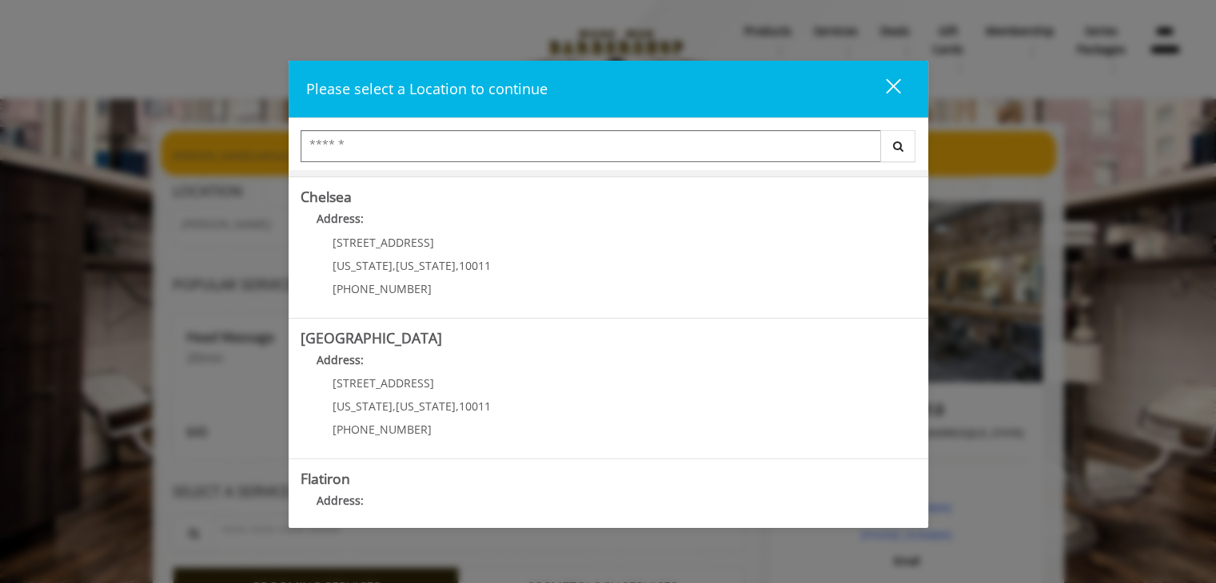
scroll to position [144, 0]
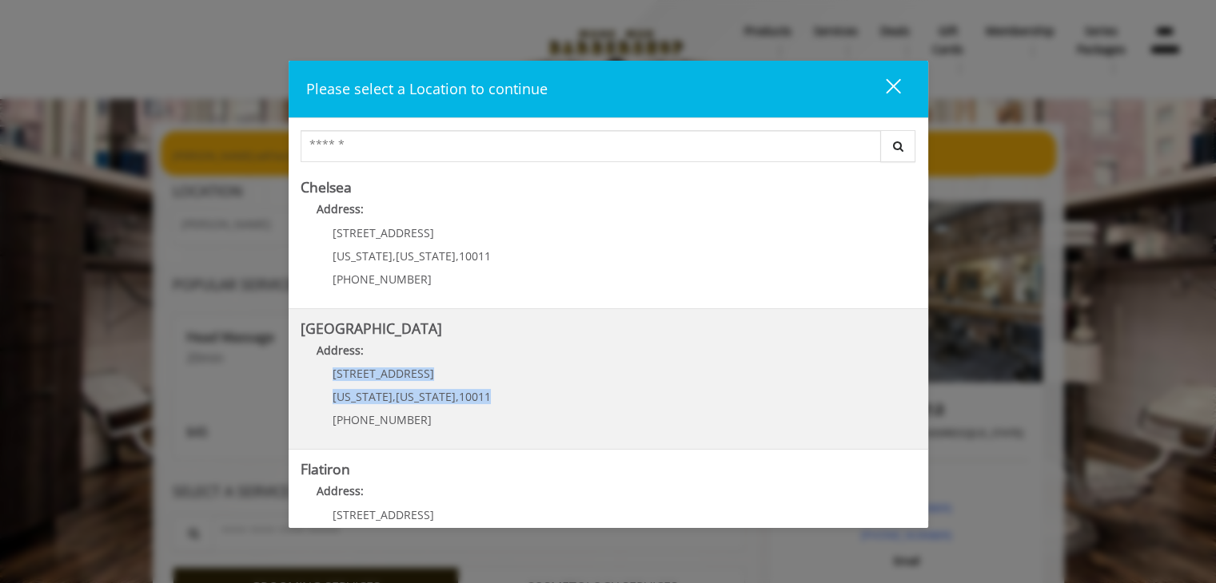
drag, startPoint x: 320, startPoint y: 370, endPoint x: 474, endPoint y: 396, distance: 156.3
click at [474, 396] on div "267 W 15th St New York , New York , 10011 (646) 850-0041" at bounding box center [399, 403] width 198 height 70
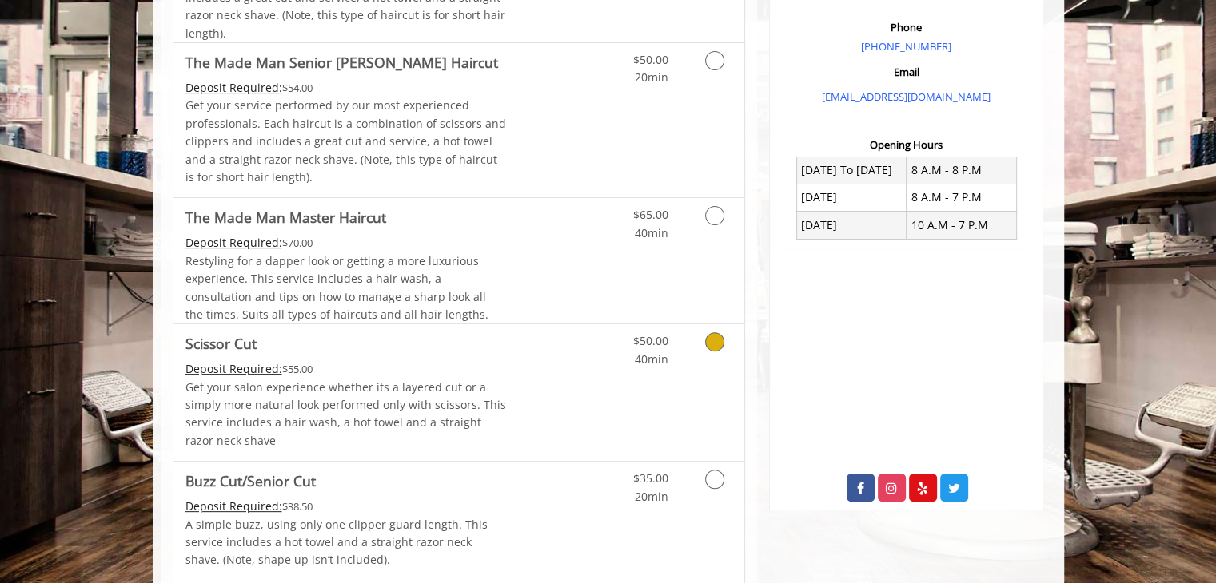
click at [438, 360] on div "Deposit Required: $55.00" at bounding box center [345, 369] width 321 height 18
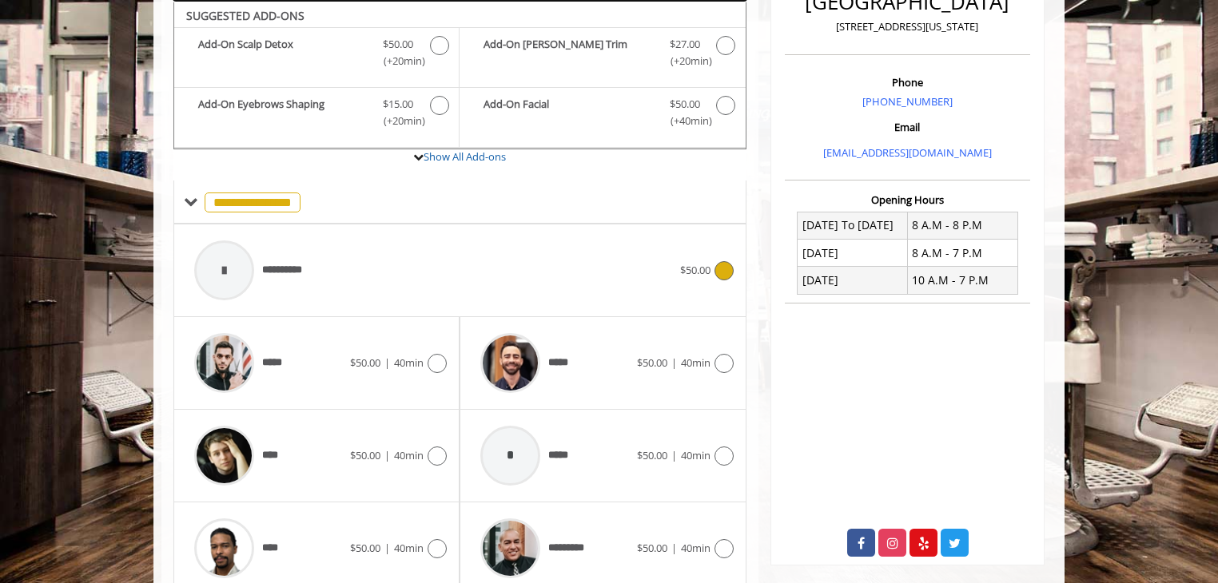
scroll to position [495, 0]
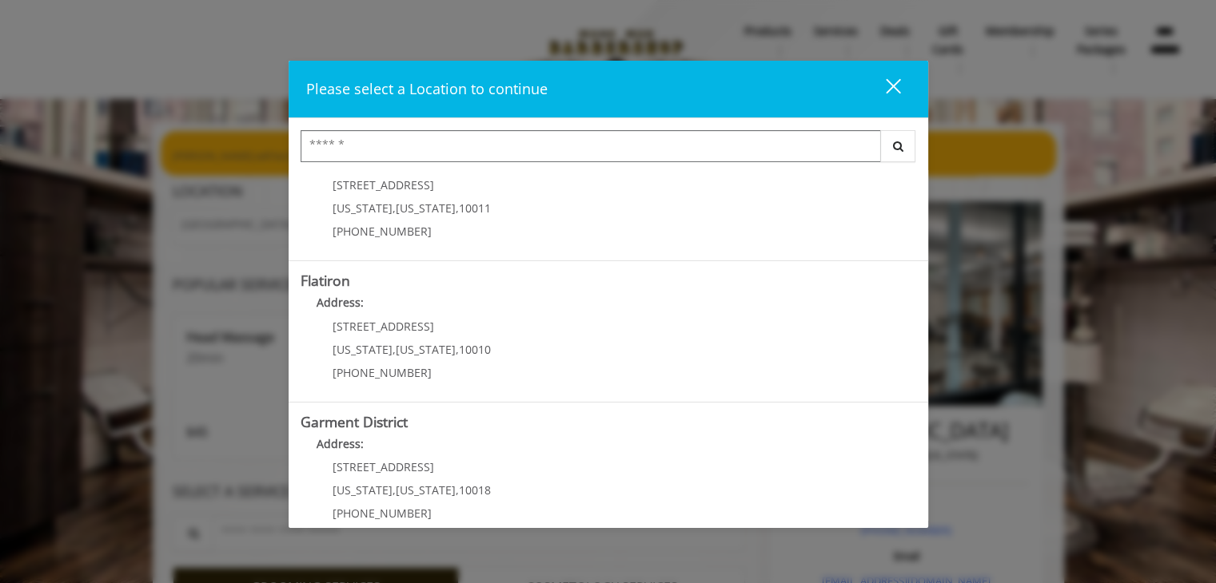
scroll to position [334, 0]
